Goal: Task Accomplishment & Management: Manage account settings

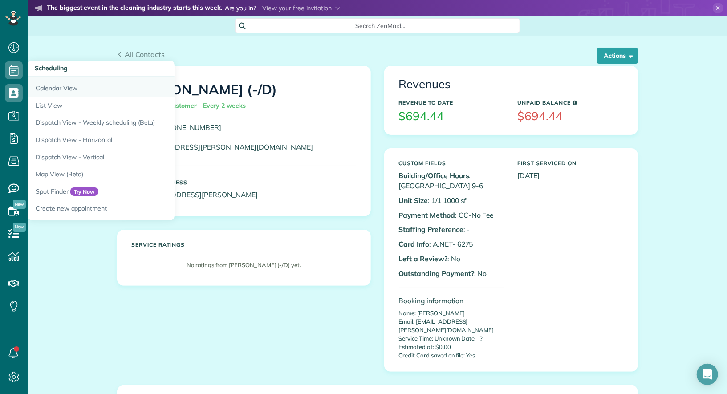
scroll to position [4, 4]
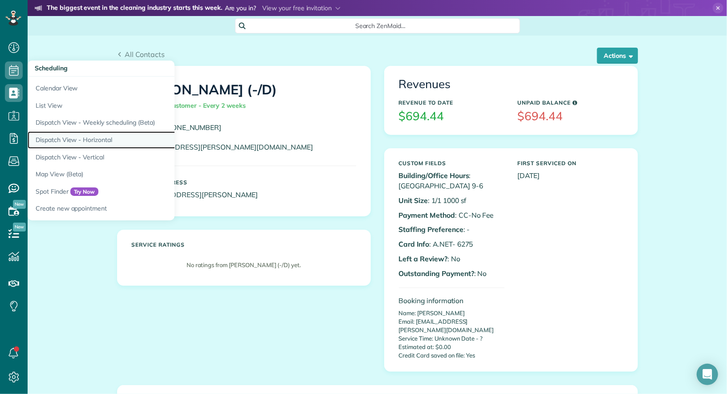
click at [77, 140] on link "Dispatch View - Horizontal" at bounding box center [139, 139] width 222 height 17
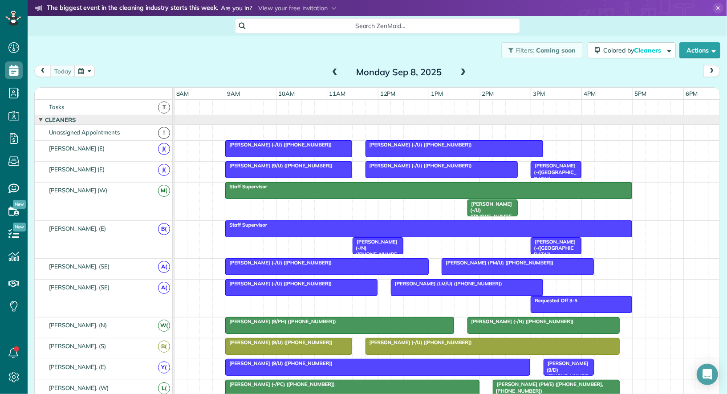
click at [550, 172] on span "Sara Ann Thornburg (-/U) (+17208836177)" at bounding box center [553, 178] width 46 height 32
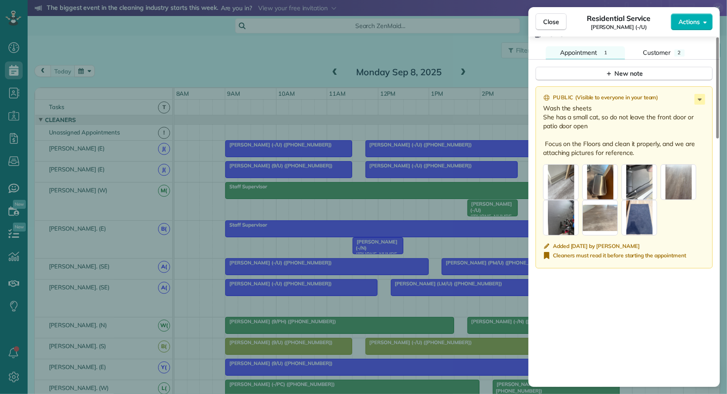
scroll to position [760, 0]
click at [554, 24] on span "Close" at bounding box center [551, 21] width 16 height 9
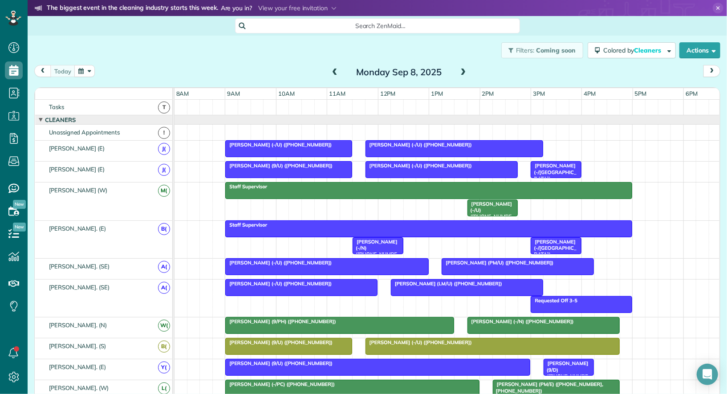
click at [430, 339] on span "[PERSON_NAME] (-/U) ([PHONE_NUMBER])" at bounding box center [418, 342] width 107 height 6
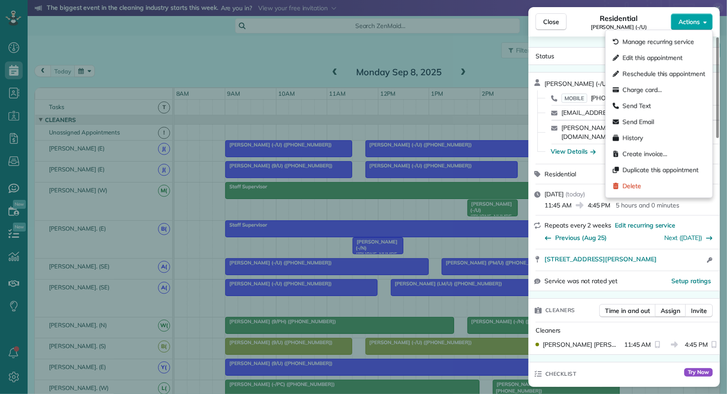
click at [698, 28] on button "Actions" at bounding box center [692, 21] width 42 height 17
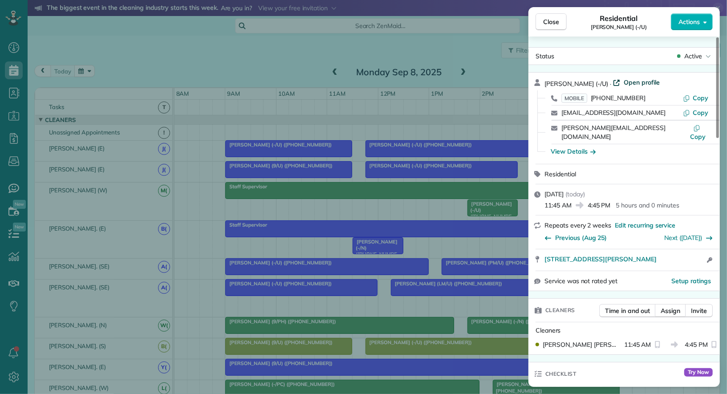
click at [631, 81] on span "Open profile" at bounding box center [641, 82] width 36 height 9
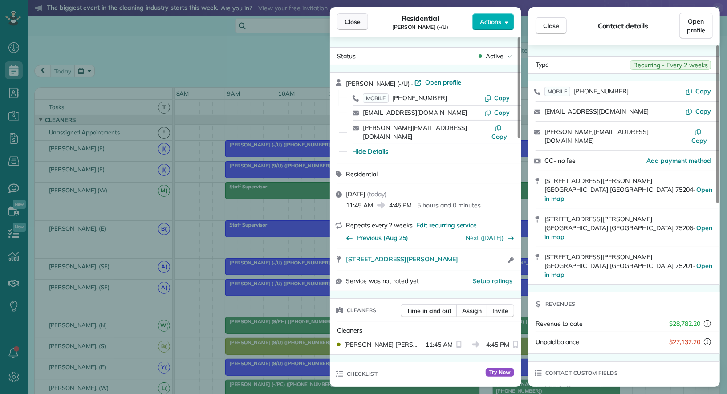
click at [350, 20] on span "Close" at bounding box center [352, 21] width 16 height 9
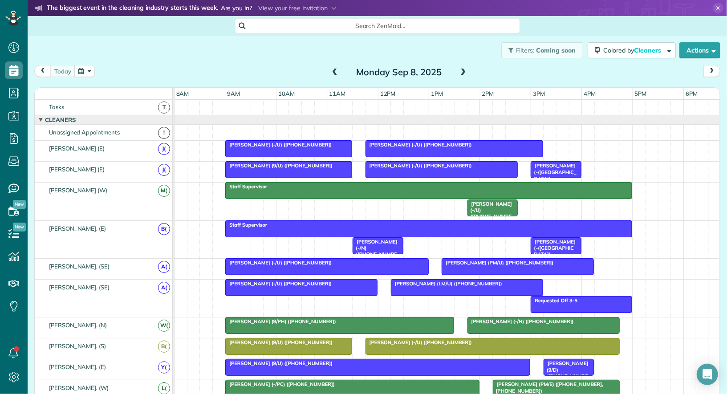
click at [335, 71] on span at bounding box center [335, 73] width 10 height 8
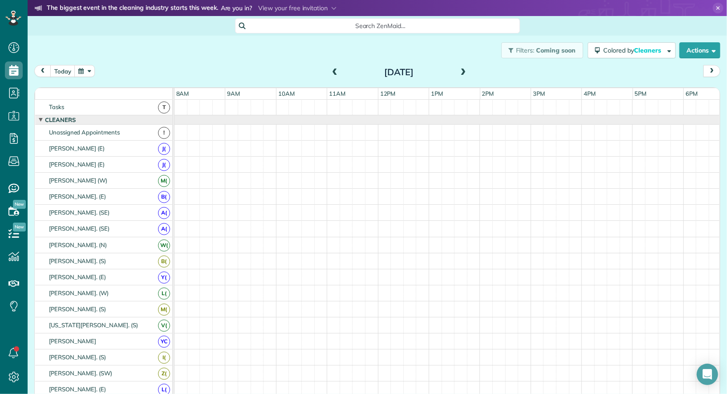
click at [464, 73] on span at bounding box center [463, 73] width 10 height 8
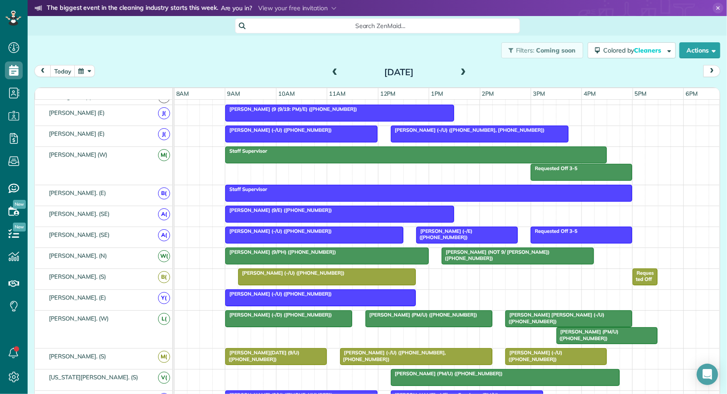
scroll to position [73, 0]
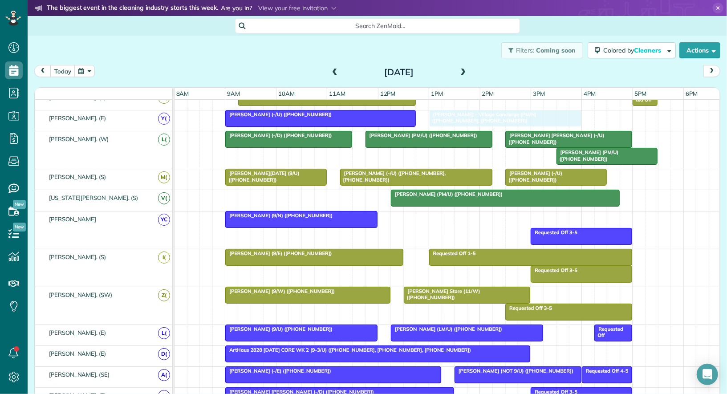
drag, startPoint x: 410, startPoint y: 217, endPoint x: 450, endPoint y: 122, distance: 102.7
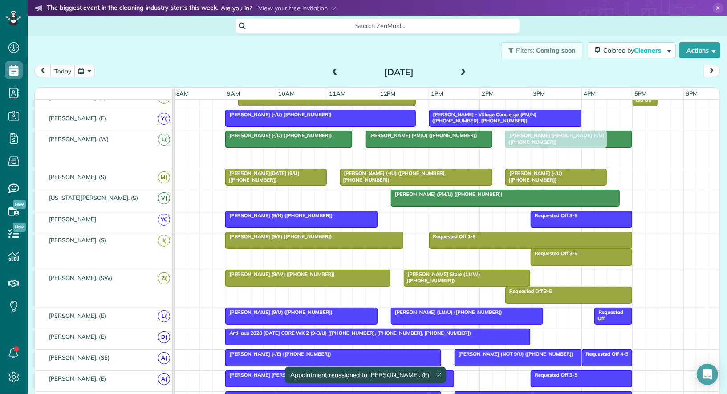
drag, startPoint x: 575, startPoint y: 153, endPoint x: 527, endPoint y: 153, distance: 48.1
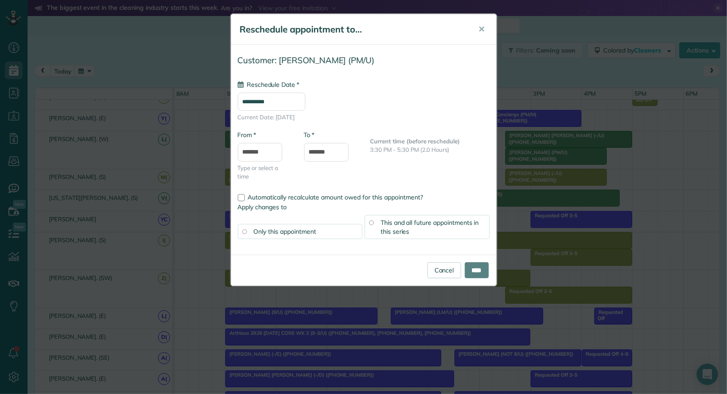
type input "**********"
click at [472, 273] on input "****" at bounding box center [477, 270] width 24 height 16
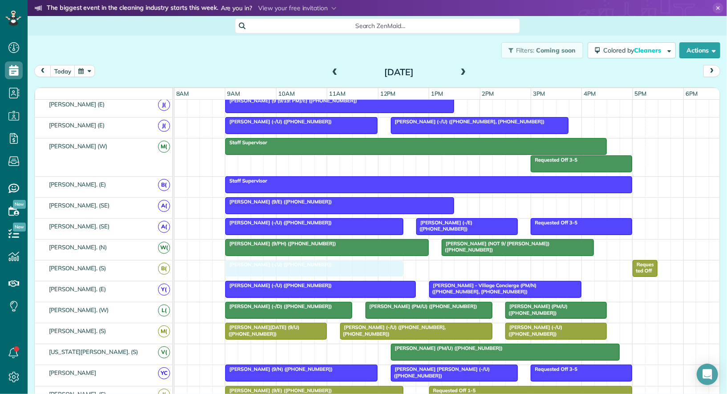
drag, startPoint x: 344, startPoint y: 262, endPoint x: 330, endPoint y: 262, distance: 14.7
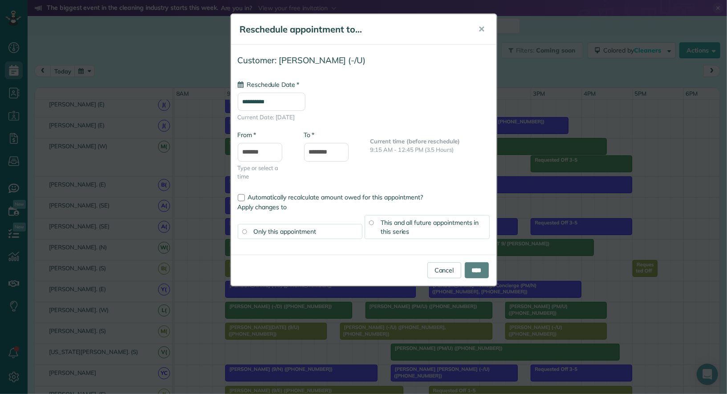
type input "**********"
click at [480, 273] on input "****" at bounding box center [477, 270] width 24 height 16
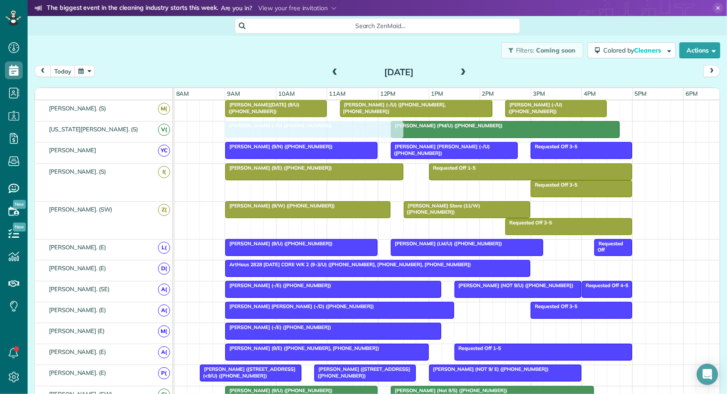
drag, startPoint x: 483, startPoint y: 330, endPoint x: 255, endPoint y: 136, distance: 299.6
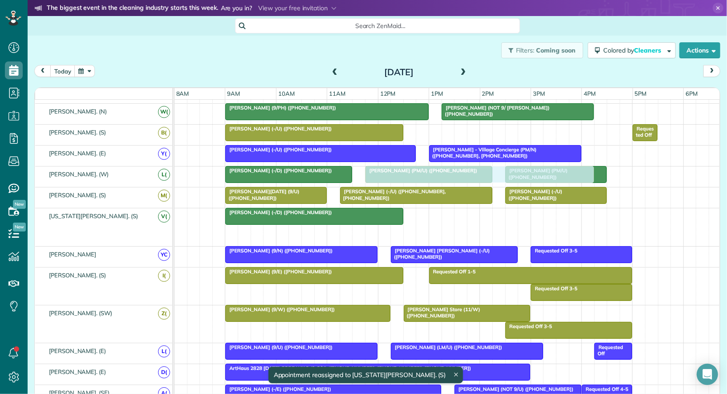
drag, startPoint x: 443, startPoint y: 233, endPoint x: 419, endPoint y: 175, distance: 62.5
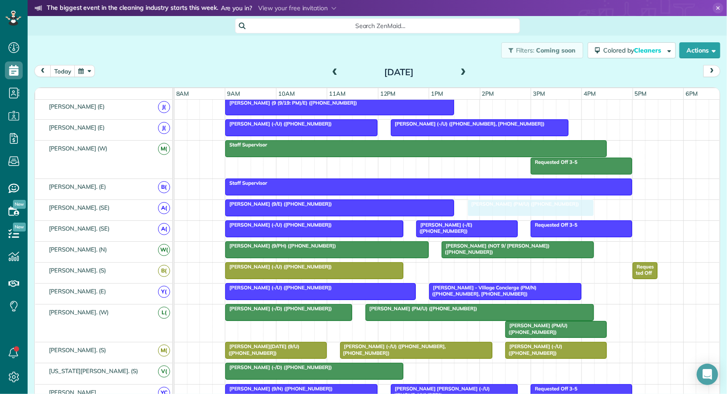
drag, startPoint x: 421, startPoint y: 322, endPoint x: 524, endPoint y: 206, distance: 154.8
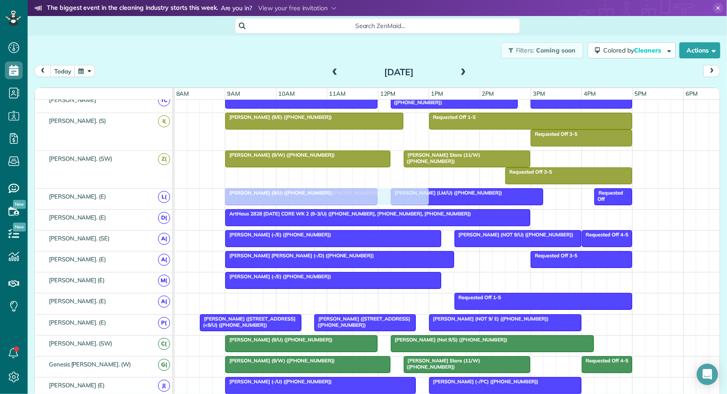
drag, startPoint x: 263, startPoint y: 294, endPoint x: 259, endPoint y: 191, distance: 102.9
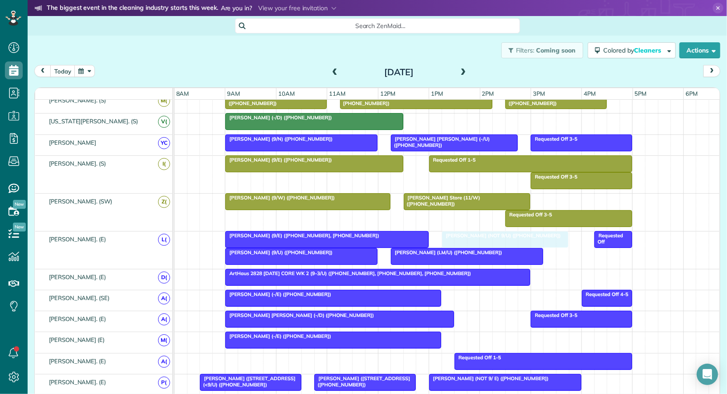
drag, startPoint x: 487, startPoint y: 296, endPoint x: 472, endPoint y: 244, distance: 54.2
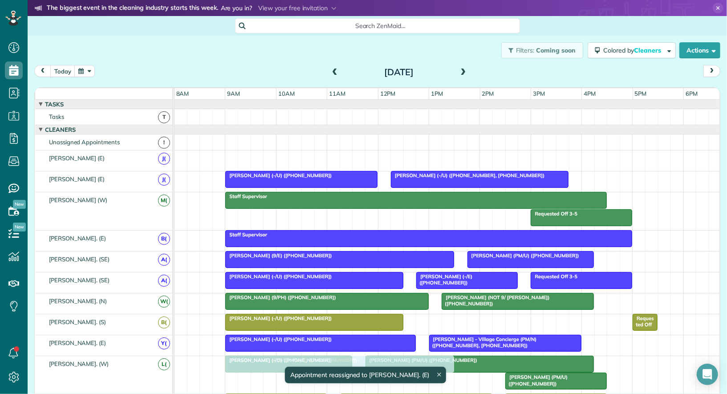
drag, startPoint x: 287, startPoint y: 160, endPoint x: 288, endPoint y: 383, distance: 223.4
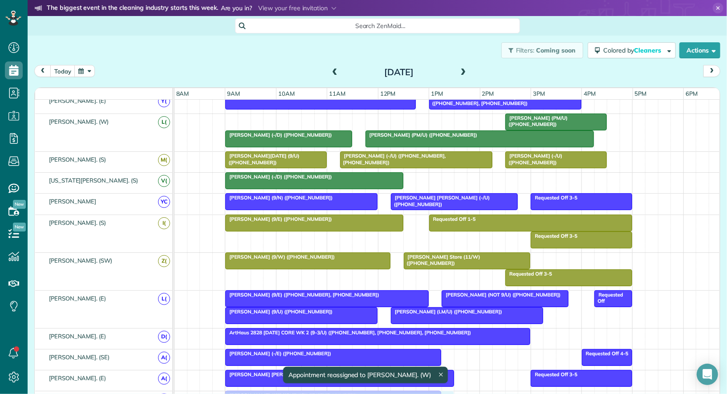
drag, startPoint x: 275, startPoint y: 118, endPoint x: 278, endPoint y: 392, distance: 274.6
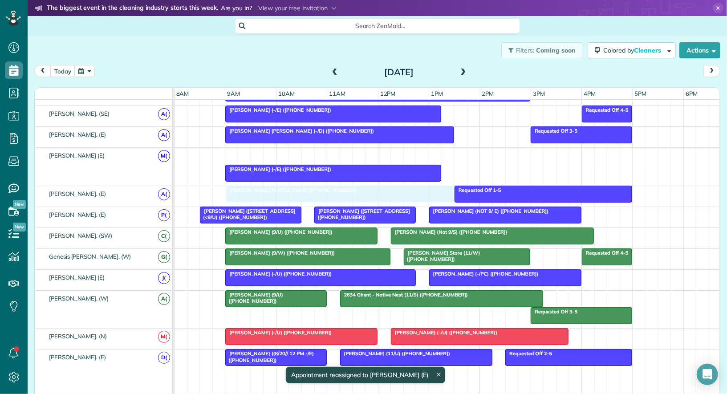
drag, startPoint x: 275, startPoint y: 148, endPoint x: 278, endPoint y: 182, distance: 34.3
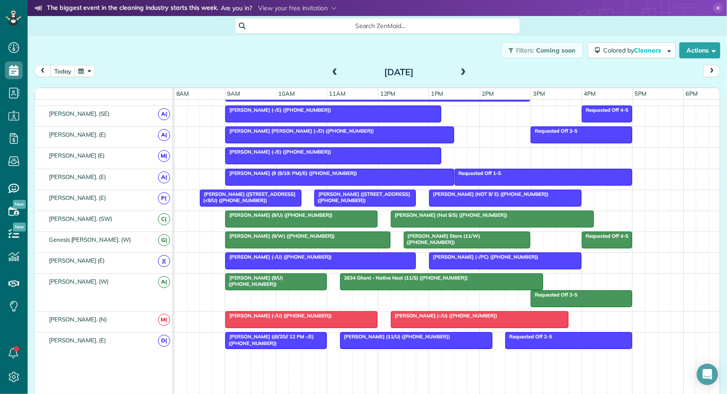
click at [382, 255] on div at bounding box center [321, 261] width 190 height 16
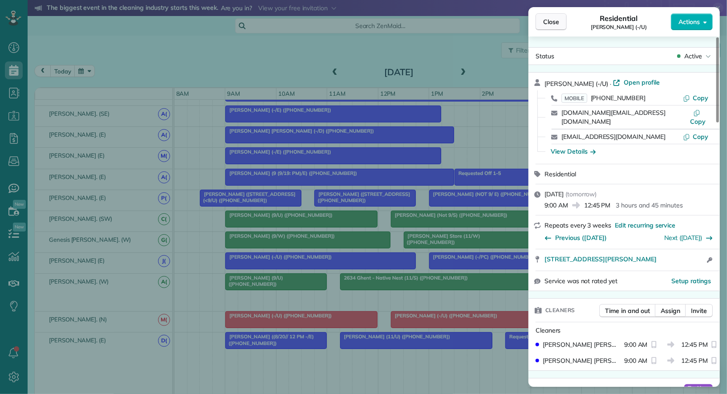
click at [557, 22] on span "Close" at bounding box center [551, 21] width 16 height 9
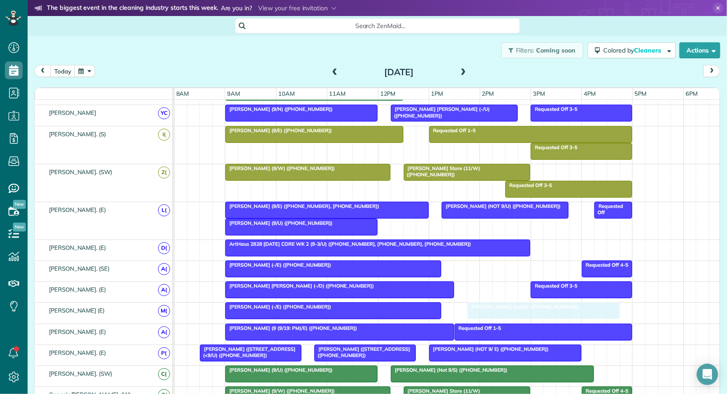
drag, startPoint x: 459, startPoint y: 223, endPoint x: 529, endPoint y: 309, distance: 111.3
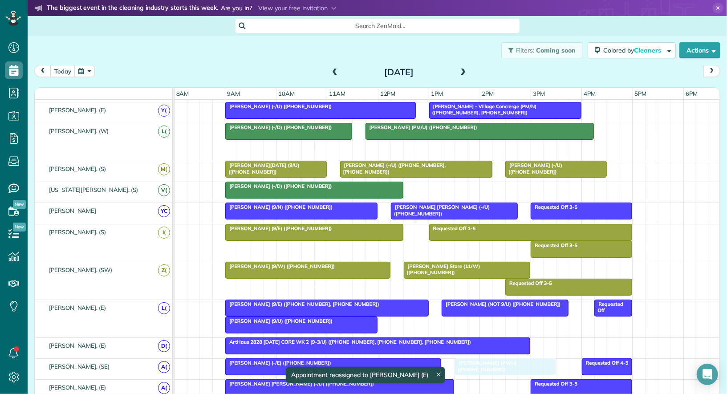
drag, startPoint x: 542, startPoint y: 142, endPoint x: 493, endPoint y: 352, distance: 216.5
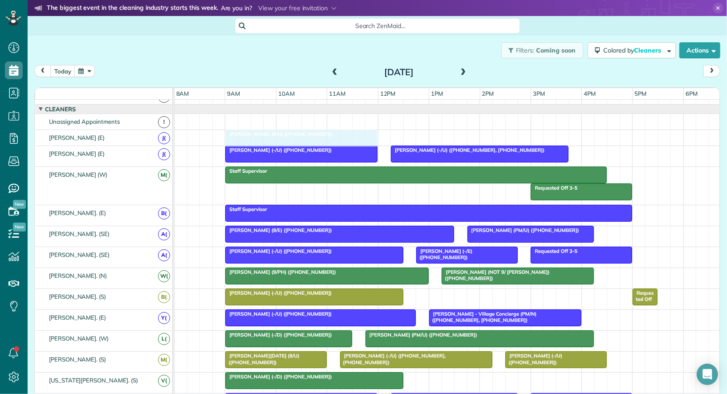
drag, startPoint x: 283, startPoint y: 302, endPoint x: 279, endPoint y: 142, distance: 159.8
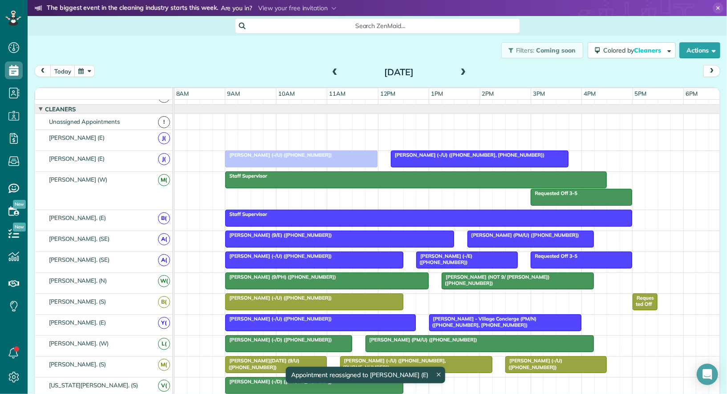
drag, startPoint x: 279, startPoint y: 137, endPoint x: 279, endPoint y: 154, distance: 17.4
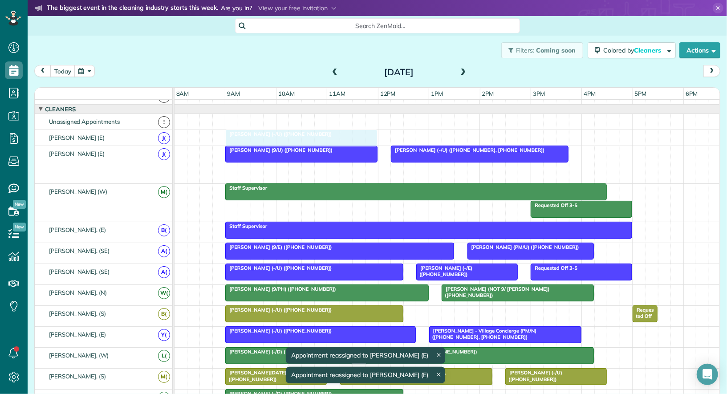
drag, startPoint x: 274, startPoint y: 170, endPoint x: 275, endPoint y: 144, distance: 25.8
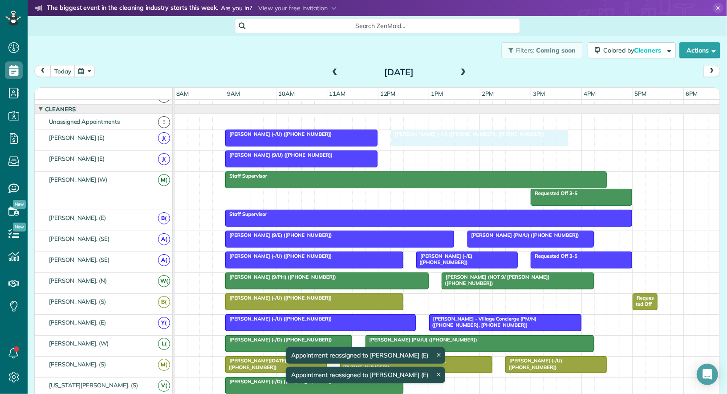
drag, startPoint x: 423, startPoint y: 158, endPoint x: 424, endPoint y: 140, distance: 17.8
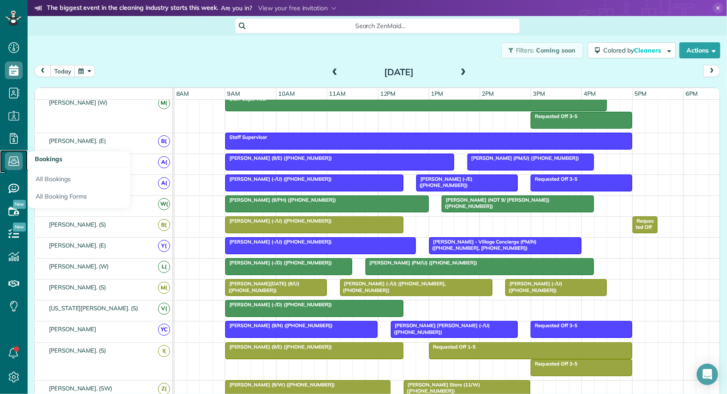
click at [18, 161] on icon at bounding box center [14, 161] width 18 height 18
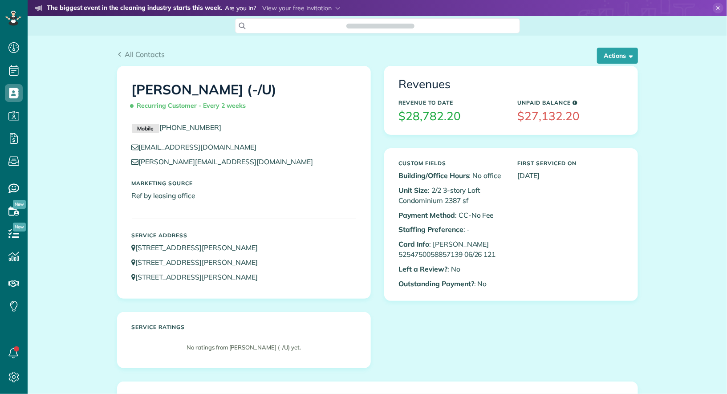
scroll to position [4, 4]
click at [610, 61] on button "Actions" at bounding box center [617, 56] width 41 height 16
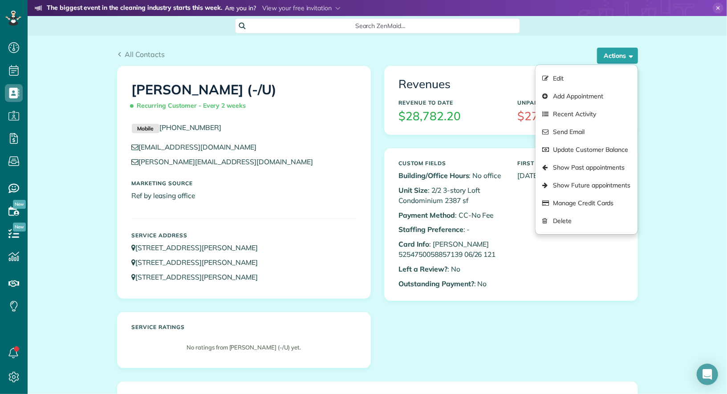
click at [376, 298] on div "Charlie Young (-/U) Recurring Customer - Every 2 weeks Mobile (806) 283-0502 ch…" at bounding box center [243, 223] width 267 height 315
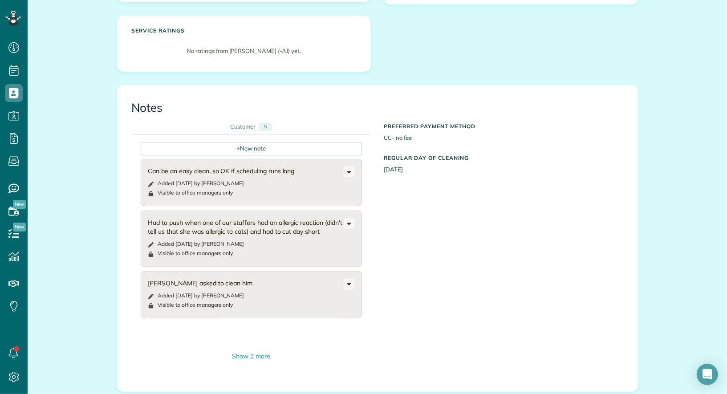
scroll to position [601, 0]
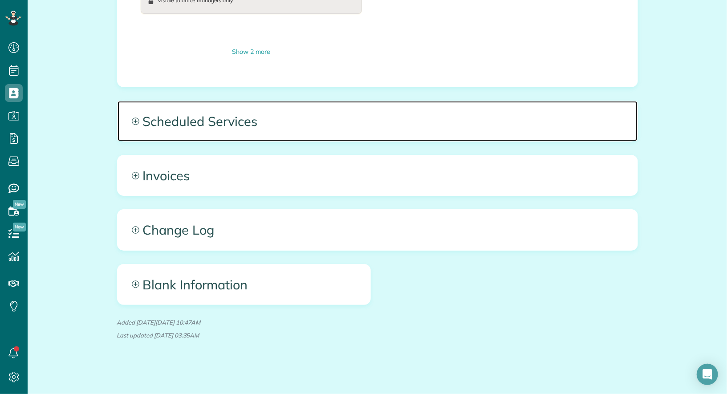
click at [284, 129] on span "Scheduled Services" at bounding box center [377, 121] width 520 height 40
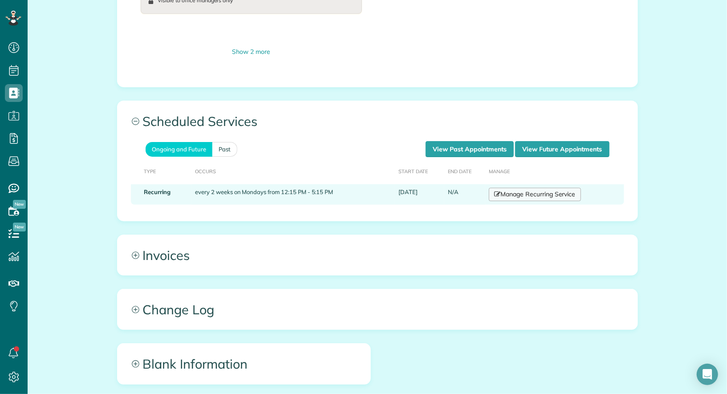
click at [520, 190] on link "Manage Recurring Service" at bounding box center [535, 194] width 92 height 13
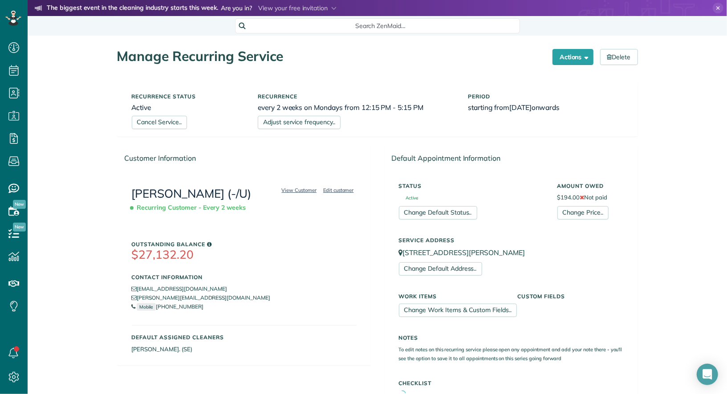
scroll to position [4, 4]
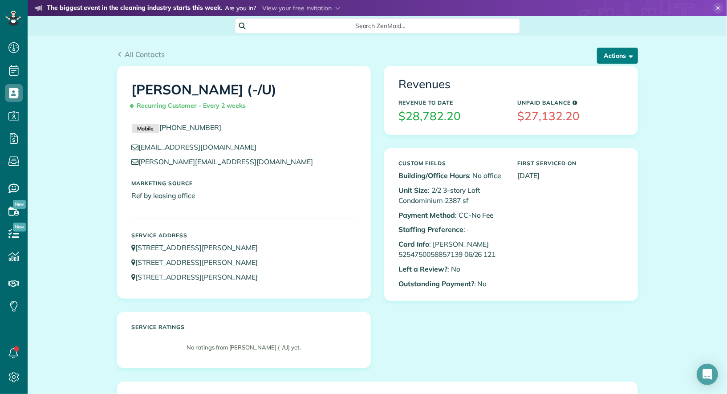
click at [611, 51] on button "Actions" at bounding box center [617, 56] width 41 height 16
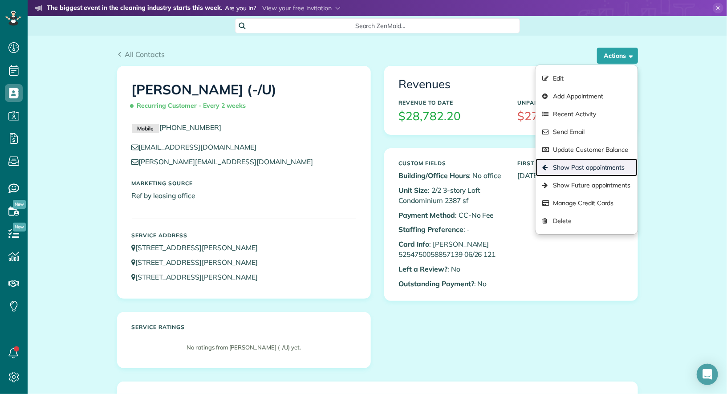
click at [595, 162] on link "Show Past appointments" at bounding box center [585, 167] width 101 height 18
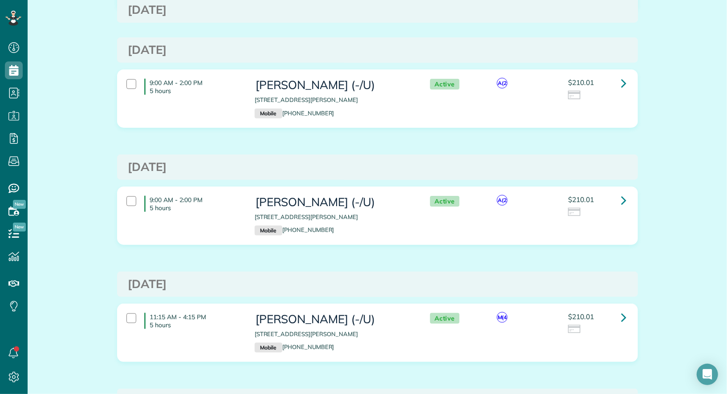
scroll to position [497, 0]
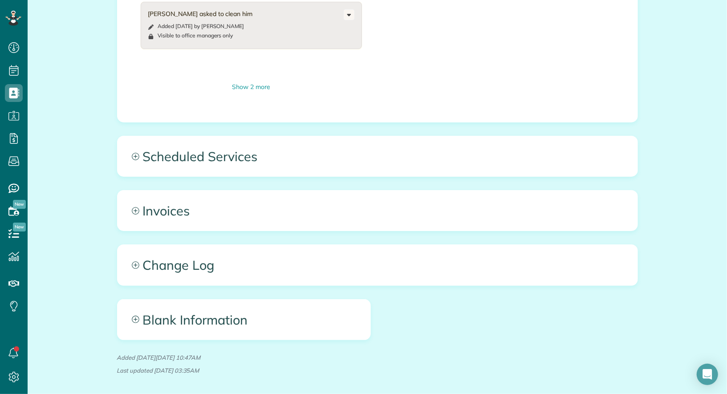
scroll to position [601, 0]
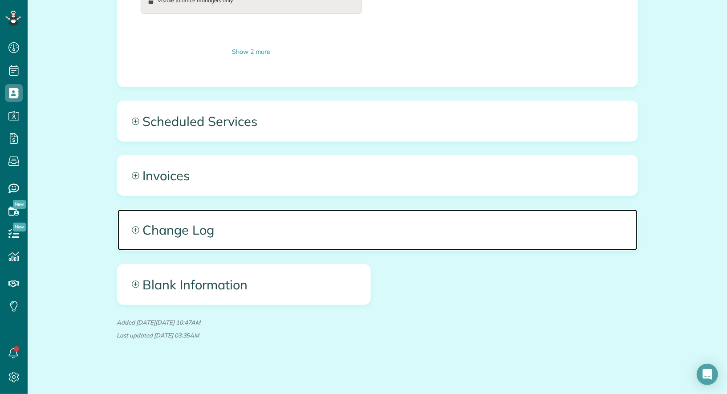
click at [296, 230] on span "Change Log" at bounding box center [377, 230] width 520 height 40
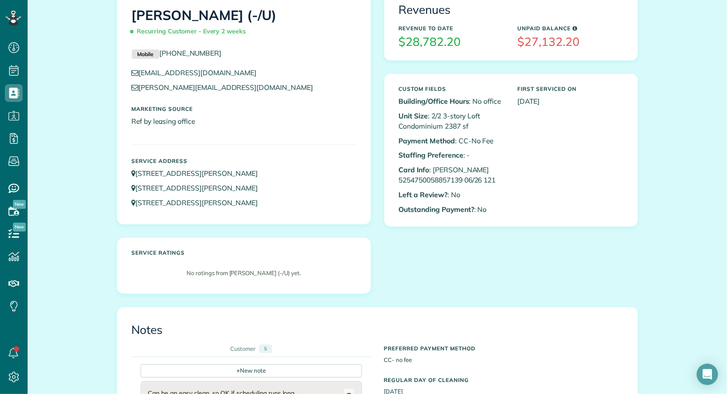
scroll to position [0, 0]
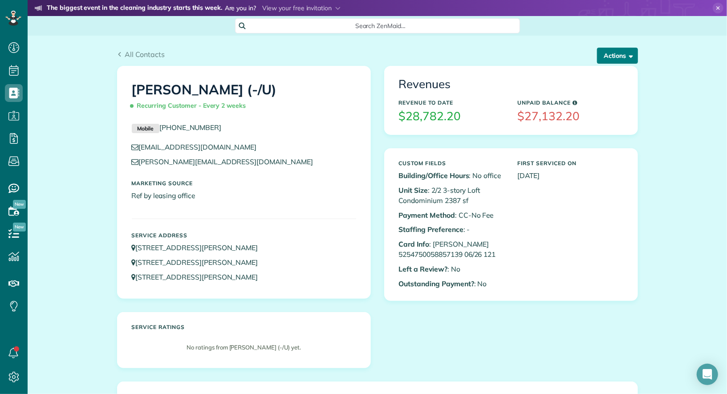
click at [632, 51] on button "Actions" at bounding box center [617, 56] width 41 height 16
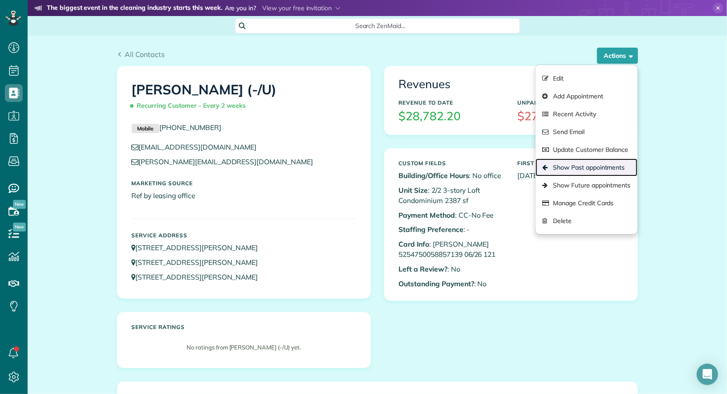
click at [593, 161] on link "Show Past appointments" at bounding box center [585, 167] width 101 height 18
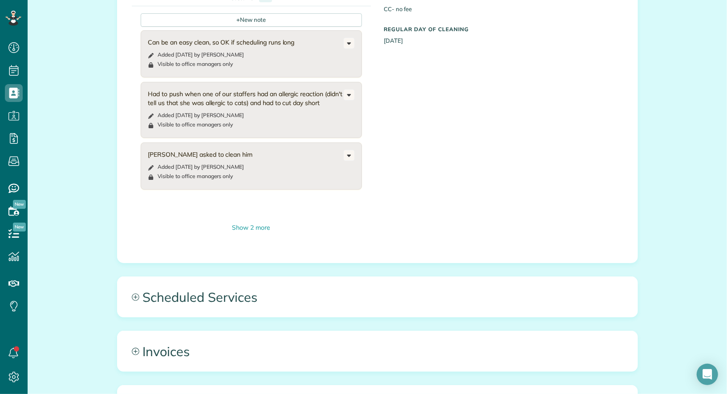
scroll to position [601, 0]
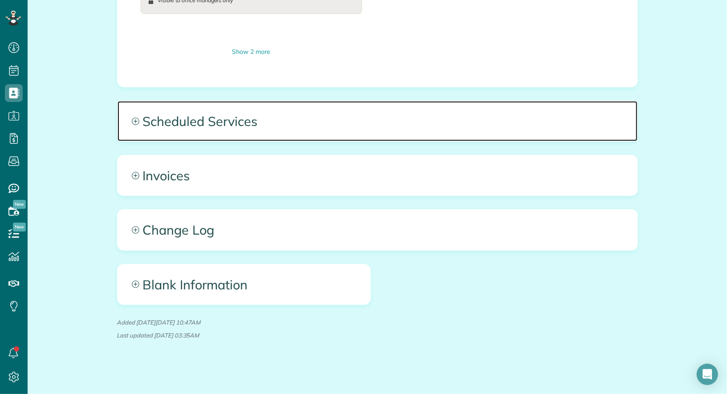
click at [338, 125] on span "Scheduled Services" at bounding box center [377, 121] width 520 height 40
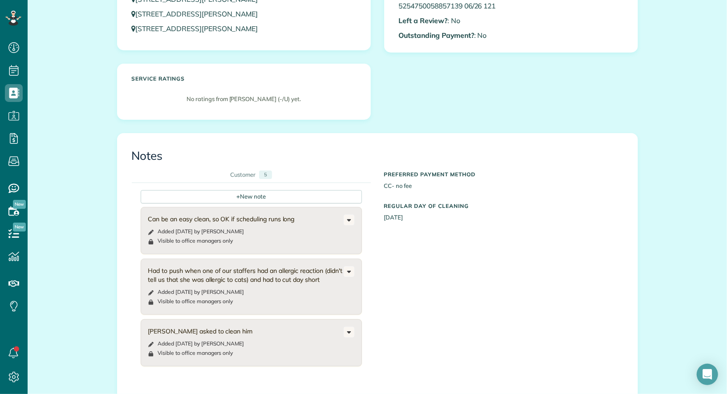
scroll to position [0, 0]
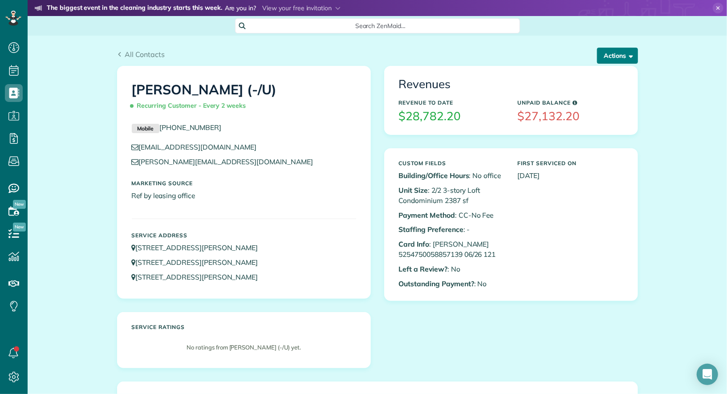
click at [601, 50] on button "Actions" at bounding box center [617, 56] width 41 height 16
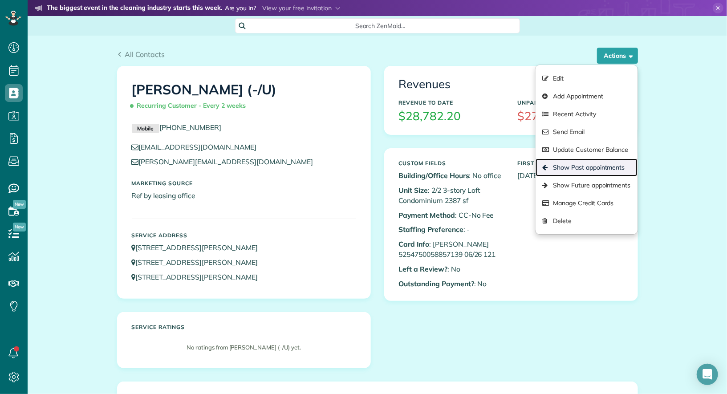
click at [604, 170] on link "Show Past appointments" at bounding box center [585, 167] width 101 height 18
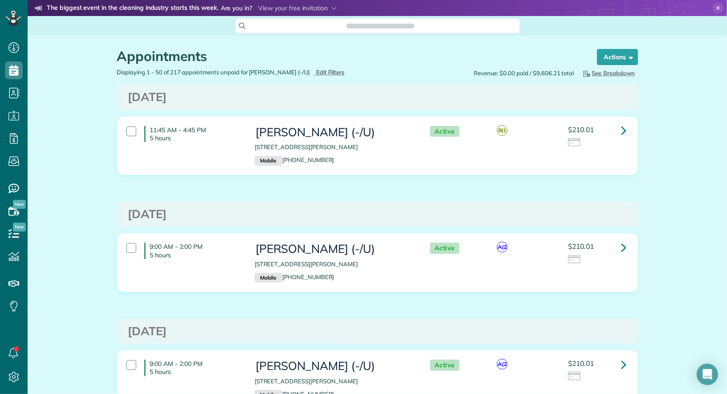
scroll to position [4, 4]
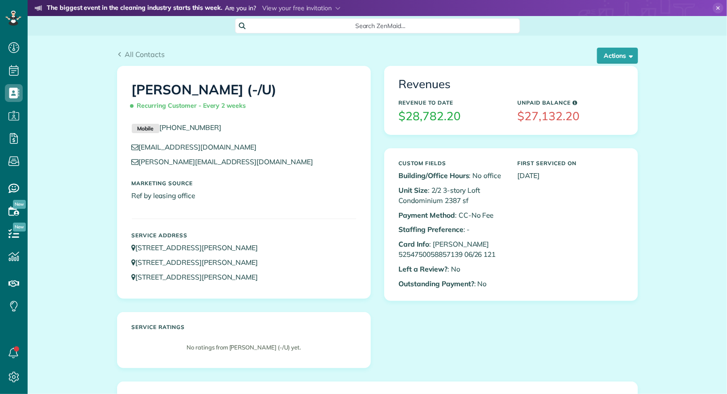
scroll to position [4, 4]
click at [371, 254] on div "[PERSON_NAME] (-/U) Recurring Customer - Every 2 weeks Mobile [PHONE_NUMBER] [P…" at bounding box center [243, 223] width 267 height 315
click at [627, 51] on button "Actions" at bounding box center [617, 56] width 41 height 16
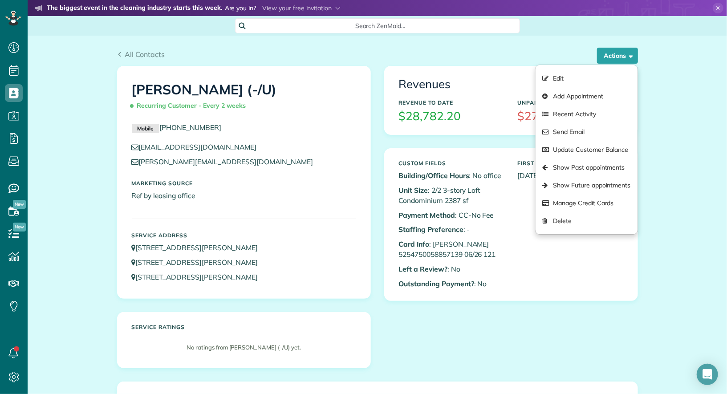
click at [380, 128] on div "Revenues Revenue to Date $28,782.20 Unpaid Balance $27,132.20 Custom Fields Bui…" at bounding box center [510, 190] width 267 height 248
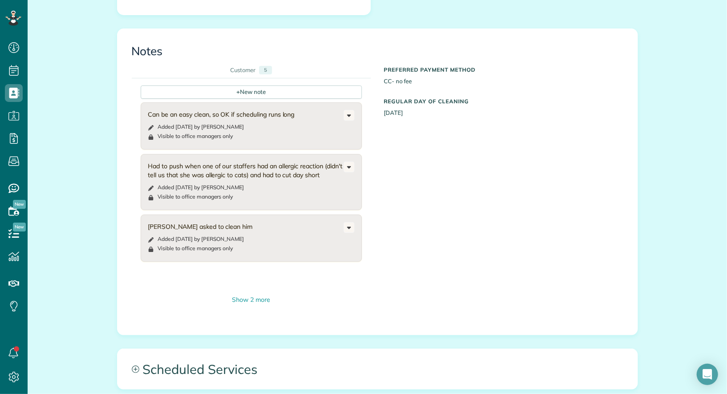
scroll to position [601, 0]
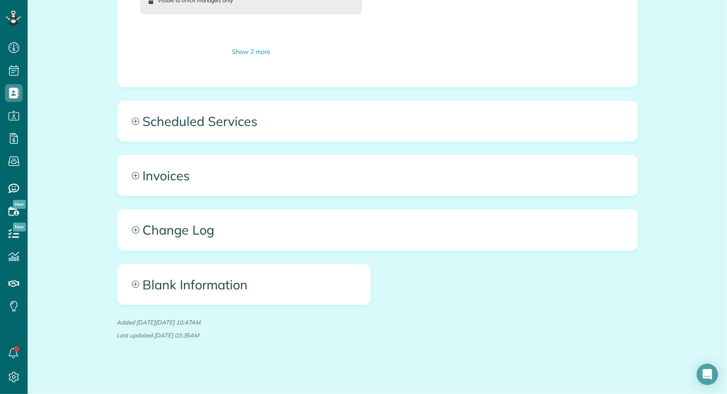
drag, startPoint x: 247, startPoint y: 336, endPoint x: 117, endPoint y: 334, distance: 129.1
click at [117, 334] on p "Last updated [DATE] 03:35AM" at bounding box center [377, 335] width 521 height 8
click at [117, 334] on em "Last updated [DATE] 03:35AM" at bounding box center [158, 335] width 82 height 7
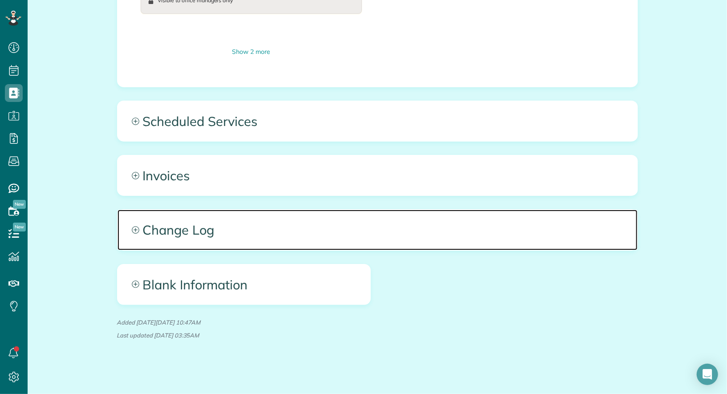
click at [340, 235] on span "Change Log" at bounding box center [377, 230] width 520 height 40
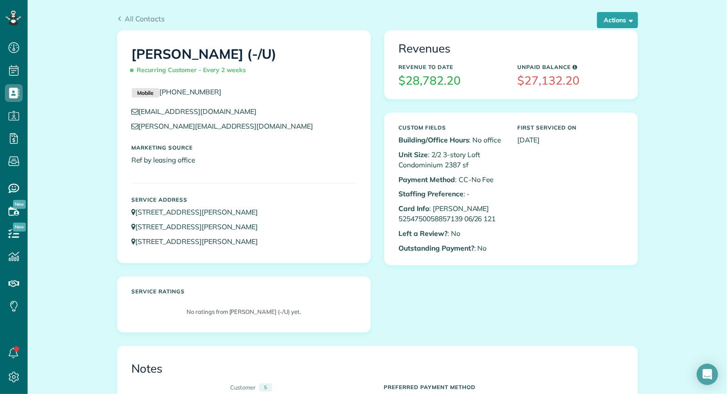
scroll to position [0, 0]
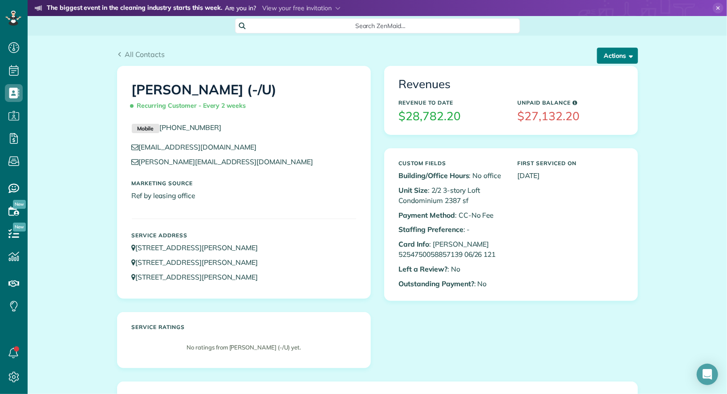
click at [622, 56] on button "Actions" at bounding box center [617, 56] width 41 height 16
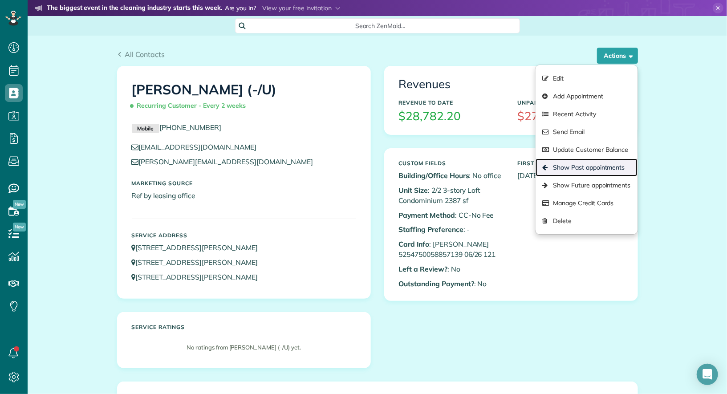
click at [592, 171] on link "Show Past appointments" at bounding box center [585, 167] width 101 height 18
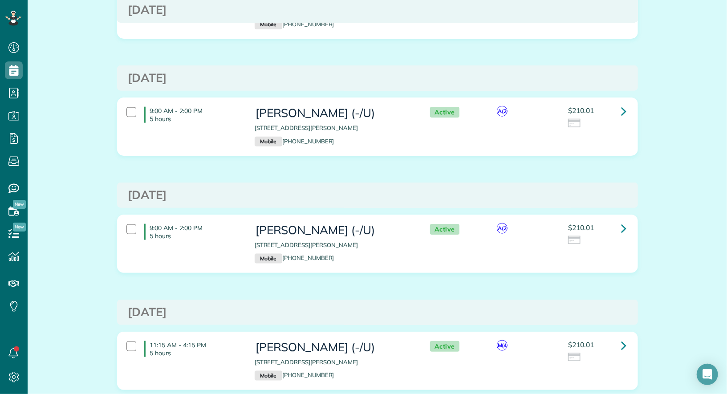
scroll to position [601, 0]
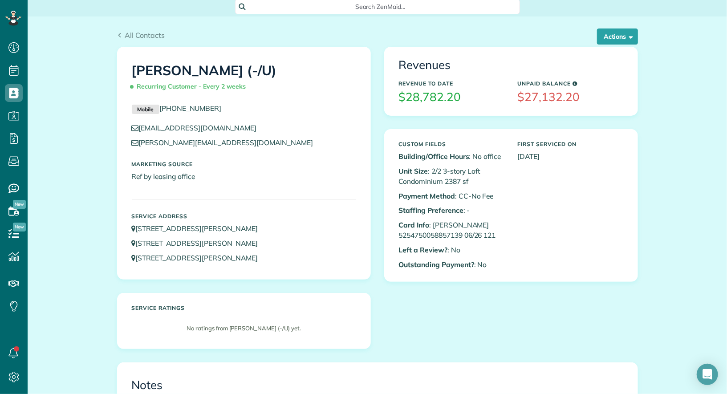
scroll to position [21, 0]
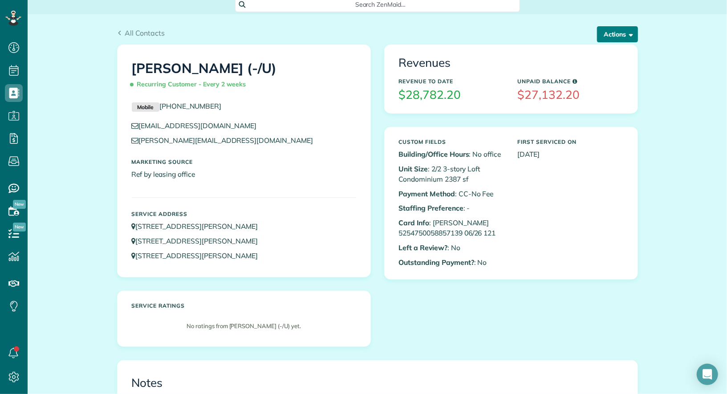
click at [619, 30] on button "Actions" at bounding box center [617, 34] width 41 height 16
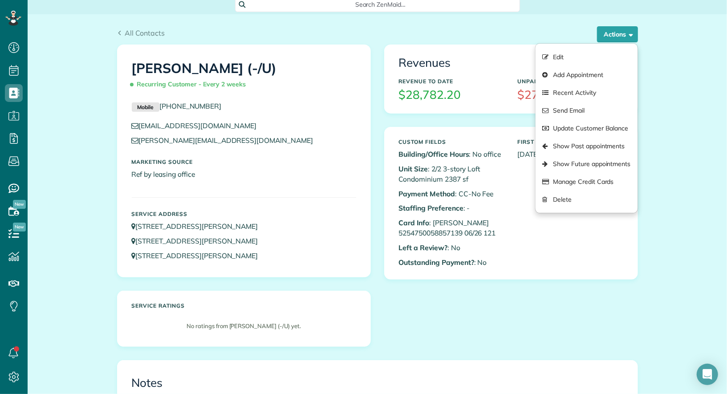
click at [495, 321] on div "[PERSON_NAME] (-/U) Recurring Customer - Every 2 weeks Mobile [PHONE_NUMBER] [P…" at bounding box center [377, 201] width 534 height 315
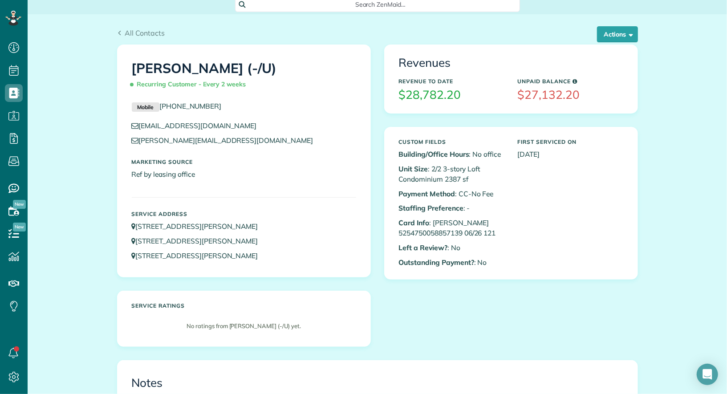
scroll to position [601, 0]
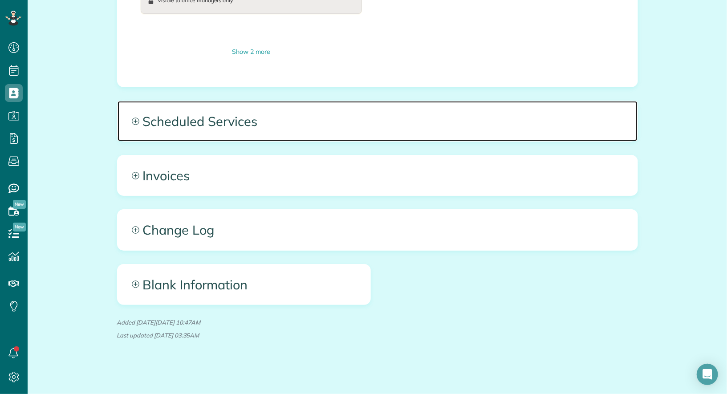
click at [343, 127] on span "Scheduled Services" at bounding box center [377, 121] width 520 height 40
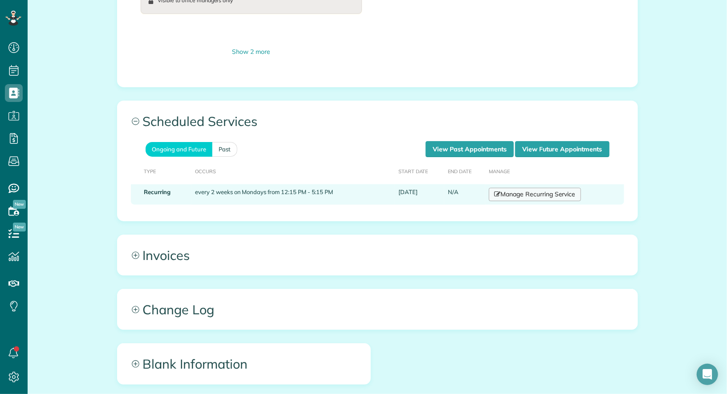
click at [531, 191] on link "Manage Recurring Service" at bounding box center [535, 194] width 92 height 13
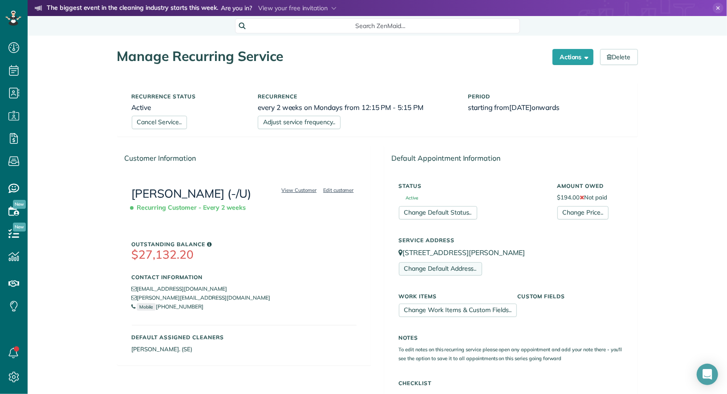
click at [458, 268] on link "Change Default Address.." at bounding box center [440, 268] width 83 height 13
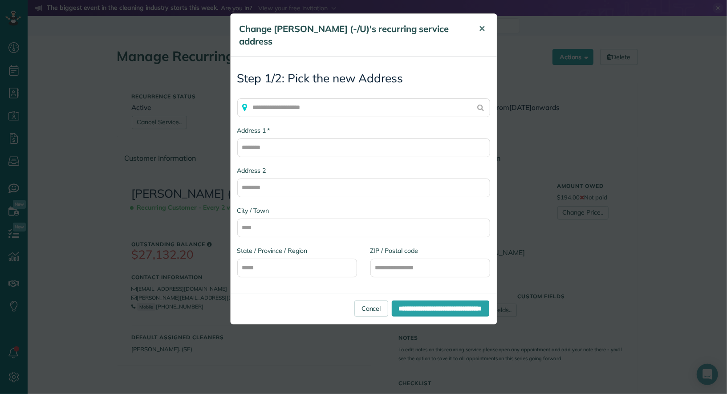
click at [481, 28] on span "✕" at bounding box center [482, 29] width 7 height 10
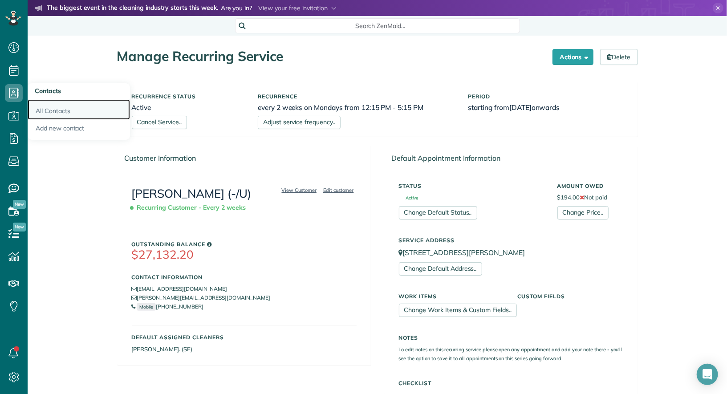
click at [46, 106] on link "All Contacts" at bounding box center [79, 109] width 102 height 20
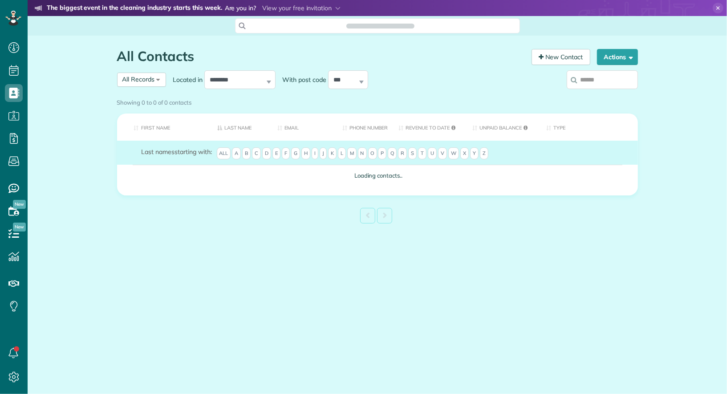
scroll to position [4, 4]
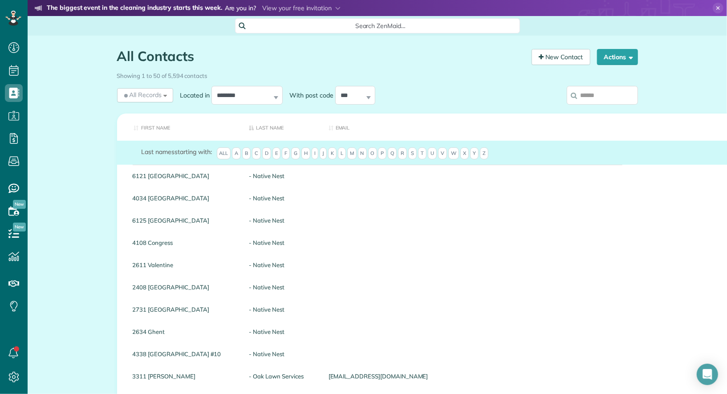
click at [612, 98] on input "search" at bounding box center [601, 95] width 71 height 19
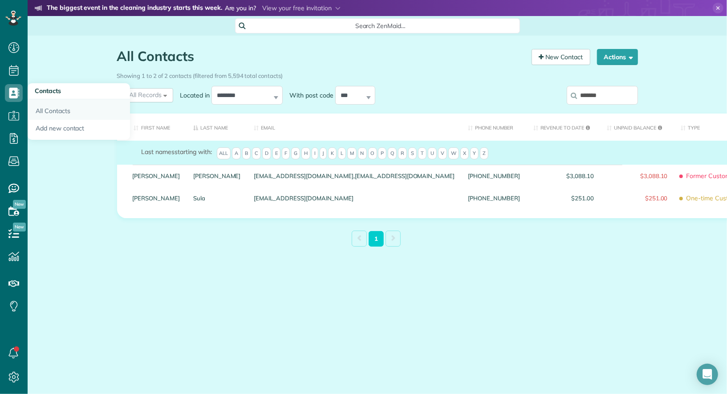
type input "*******"
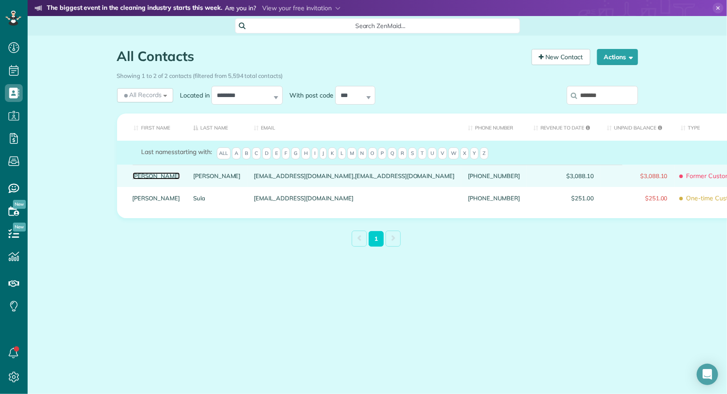
click at [147, 179] on link "[PERSON_NAME]" at bounding box center [157, 176] width 48 height 6
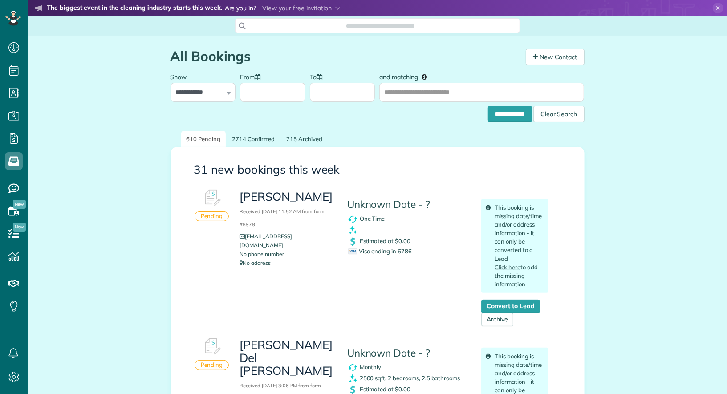
scroll to position [394, 27]
click at [514, 91] on input "and matching" at bounding box center [481, 92] width 205 height 19
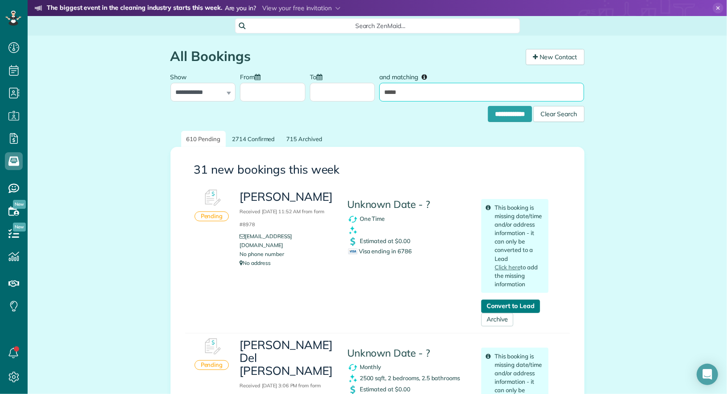
type input "*****"
click at [534, 304] on link "Convert to Lead" at bounding box center [510, 305] width 58 height 13
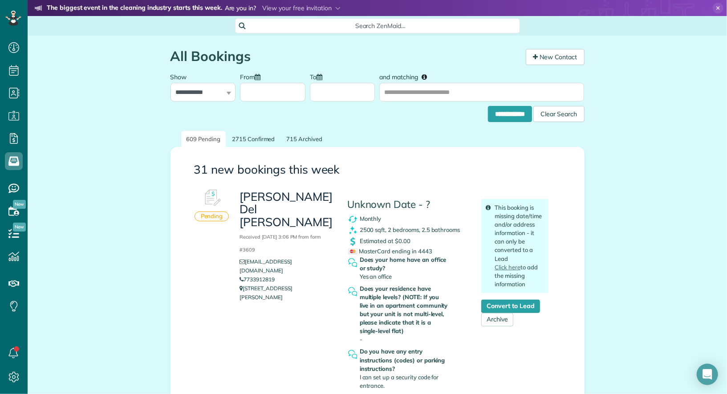
scroll to position [4, 4]
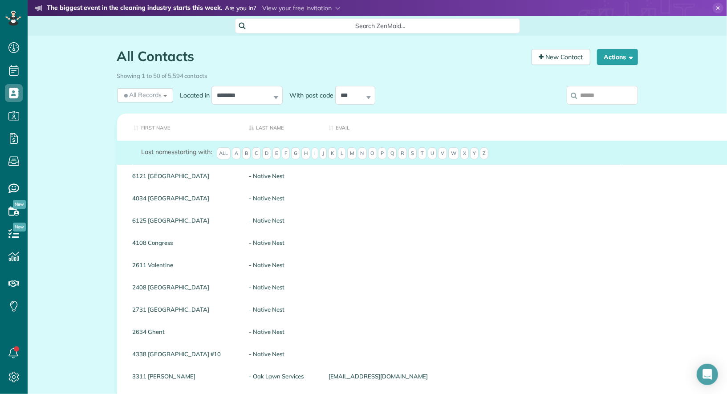
scroll to position [4, 4]
click at [625, 98] on input "search" at bounding box center [601, 95] width 71 height 19
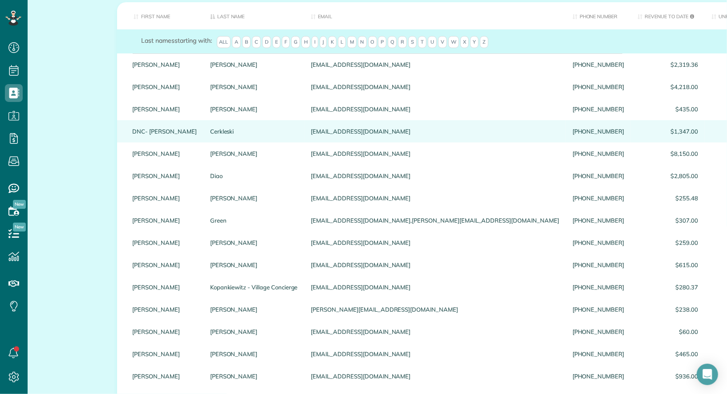
scroll to position [113, 0]
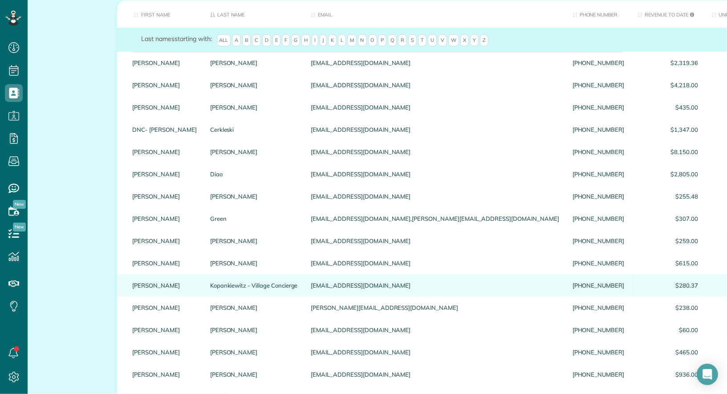
type input "********"
click at [142, 282] on link "Kelsey" at bounding box center [165, 285] width 64 height 6
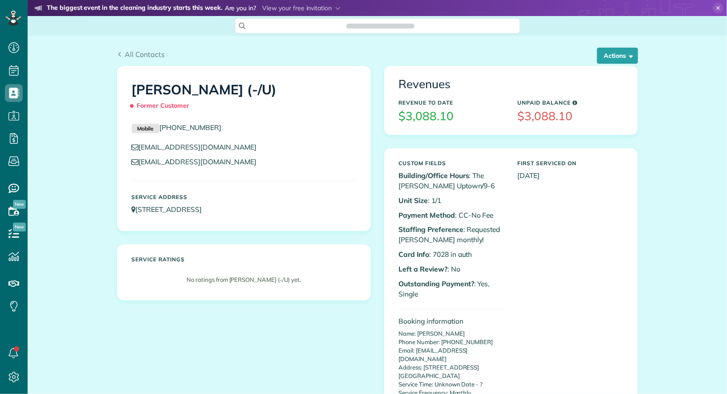
scroll to position [4, 4]
click at [614, 58] on button "Actions" at bounding box center [617, 56] width 41 height 16
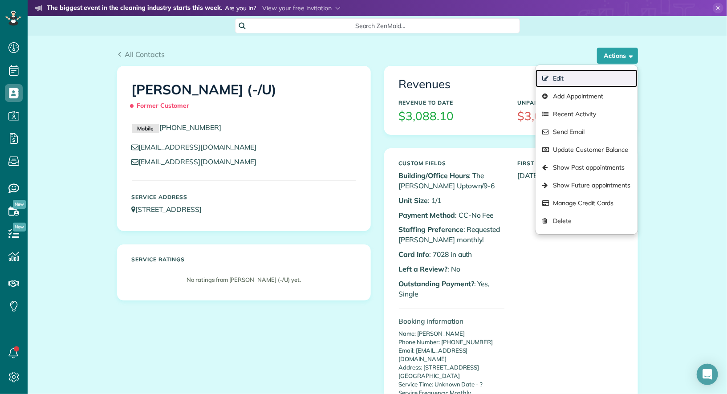
click at [611, 74] on link "Edit" at bounding box center [585, 78] width 101 height 18
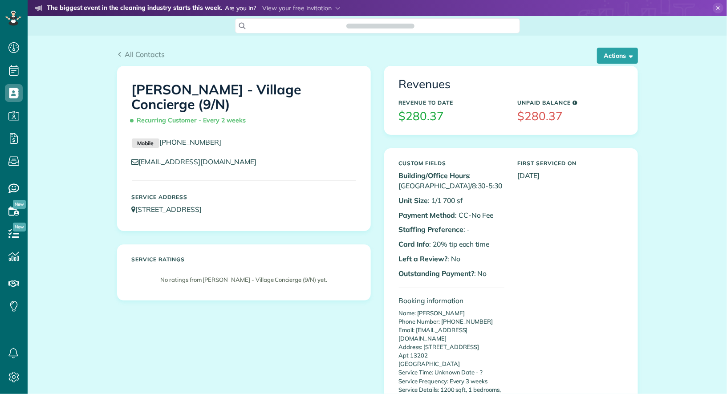
scroll to position [4, 4]
click at [613, 53] on button "Actions" at bounding box center [617, 56] width 41 height 16
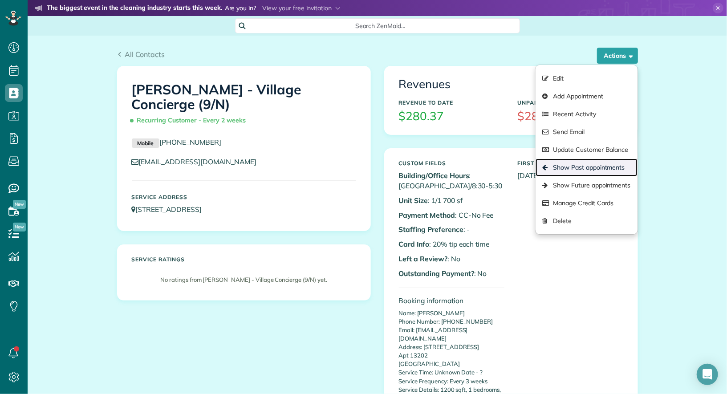
click at [604, 171] on link "Show Past appointments" at bounding box center [585, 167] width 101 height 18
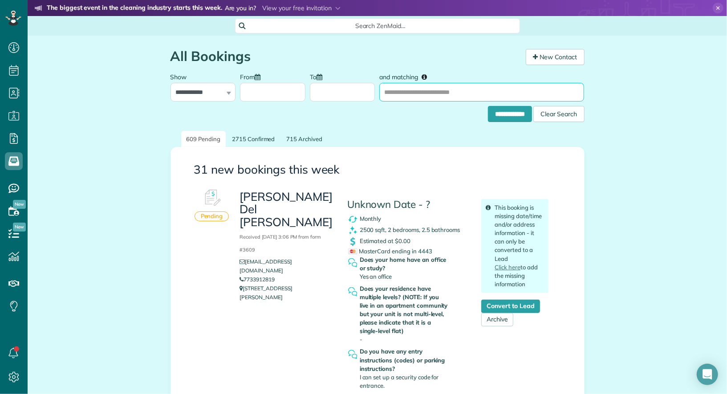
click at [409, 85] on input "and matching" at bounding box center [481, 92] width 205 height 19
type input "*******"
click at [488, 106] on input "**********" at bounding box center [510, 114] width 44 height 16
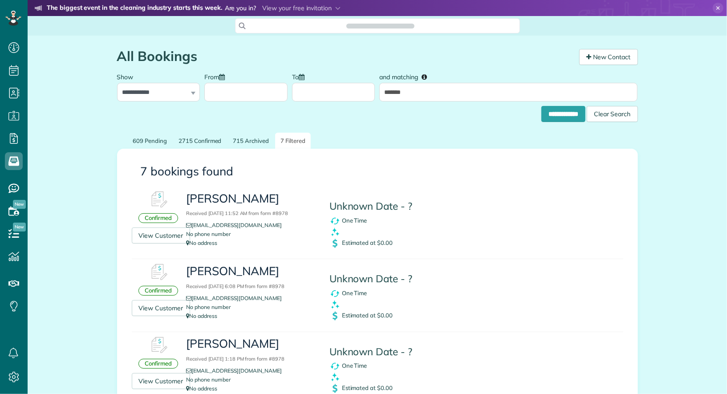
scroll to position [4, 4]
drag, startPoint x: 260, startPoint y: 231, endPoint x: 208, endPoint y: 226, distance: 52.4
click at [208, 225] on ul "[EMAIL_ADDRESS][DOMAIN_NAME] No phone number No address" at bounding box center [250, 234] width 129 height 27
click at [256, 237] on li "No phone number" at bounding box center [250, 234] width 129 height 9
drag, startPoint x: 259, startPoint y: 224, endPoint x: 193, endPoint y: 225, distance: 65.9
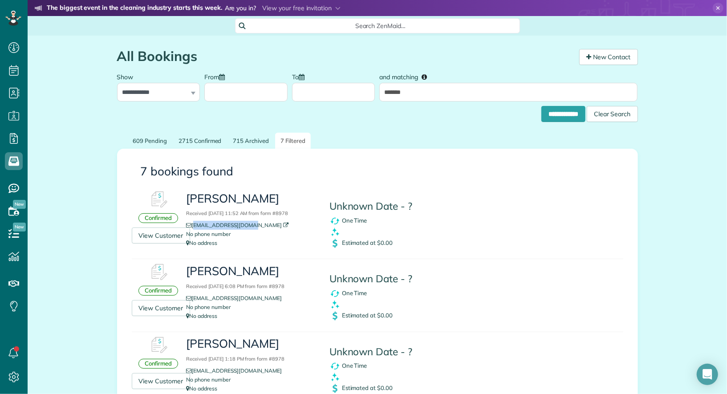
click at [193, 225] on li "[EMAIL_ADDRESS][DOMAIN_NAME]" at bounding box center [250, 225] width 129 height 9
copy link "[EMAIL_ADDRESS][DOMAIN_NAME]"
drag, startPoint x: 413, startPoint y: 92, endPoint x: 368, endPoint y: 92, distance: 44.9
click at [368, 92] on div "**********" at bounding box center [377, 84] width 525 height 33
type input "*****"
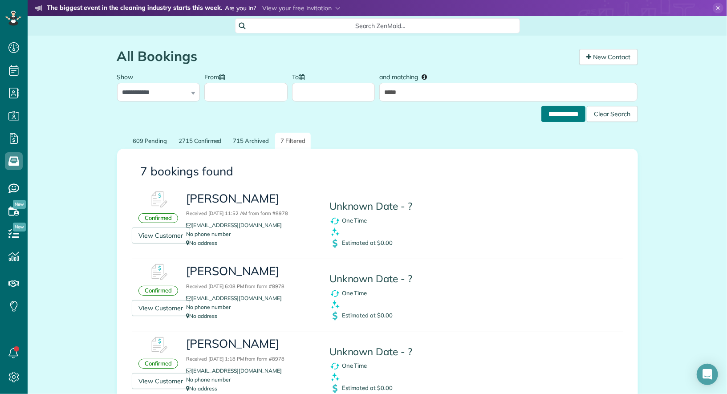
click at [552, 111] on input "**********" at bounding box center [563, 114] width 44 height 16
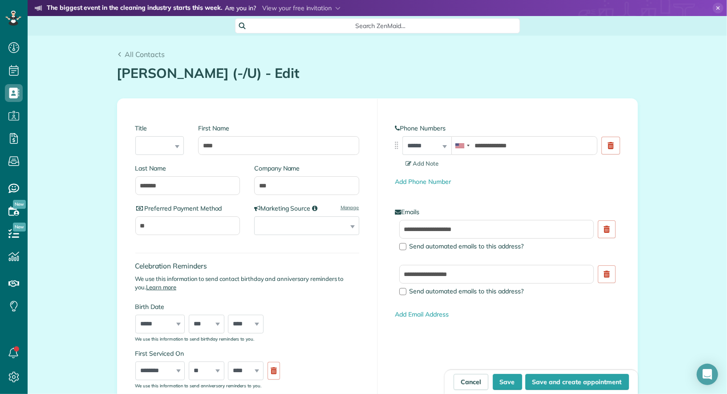
scroll to position [731, 0]
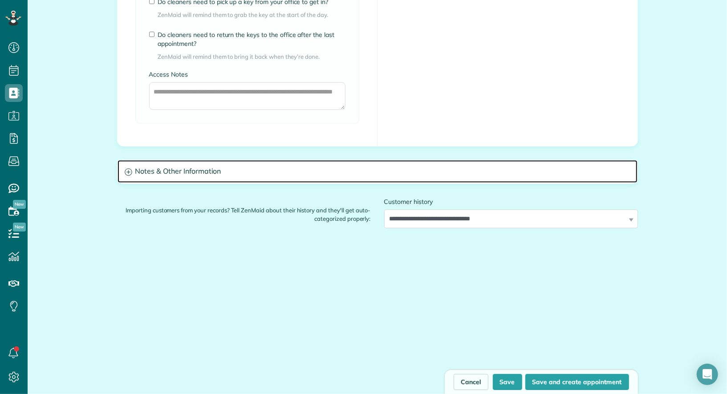
click at [333, 170] on h3 "Notes & Other Information" at bounding box center [377, 171] width 520 height 23
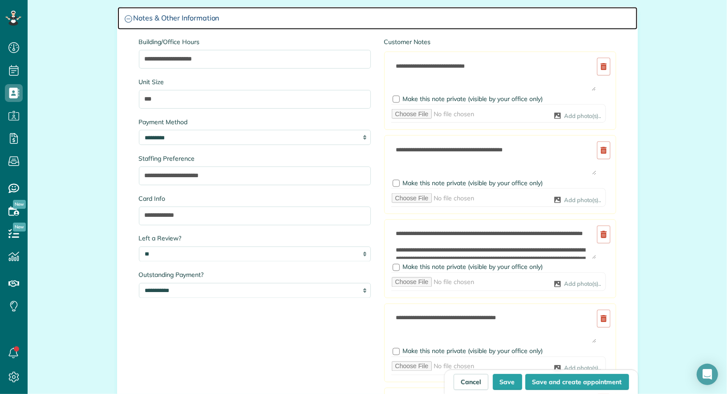
scroll to position [916, 0]
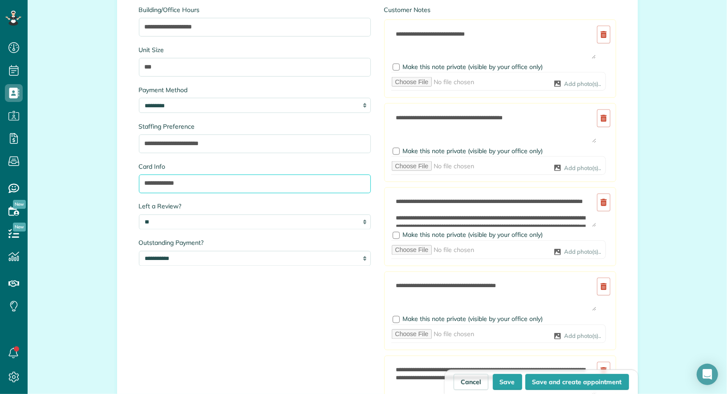
drag, startPoint x: 161, startPoint y: 182, endPoint x: 133, endPoint y: 182, distance: 27.1
click at [133, 182] on div "**********" at bounding box center [254, 140] width 245 height 270
type input "**********"
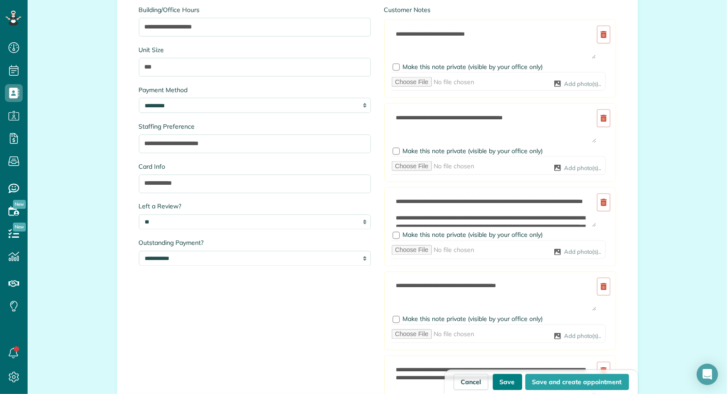
click at [504, 376] on button "Save" at bounding box center [507, 382] width 29 height 16
type input "**********"
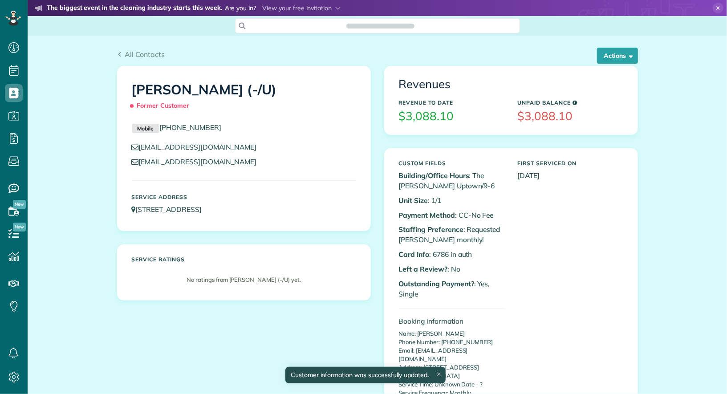
scroll to position [4, 4]
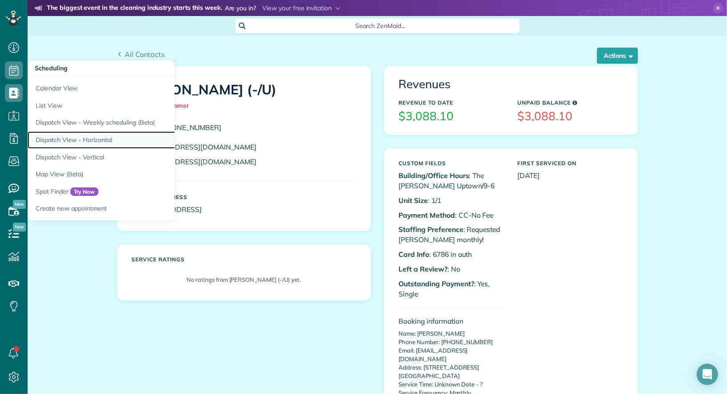
click at [88, 137] on link "Dispatch View - Horizontal" at bounding box center [139, 139] width 222 height 17
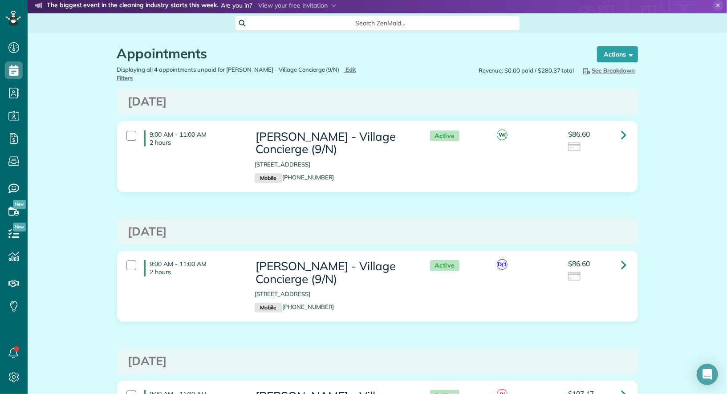
scroll to position [7, 0]
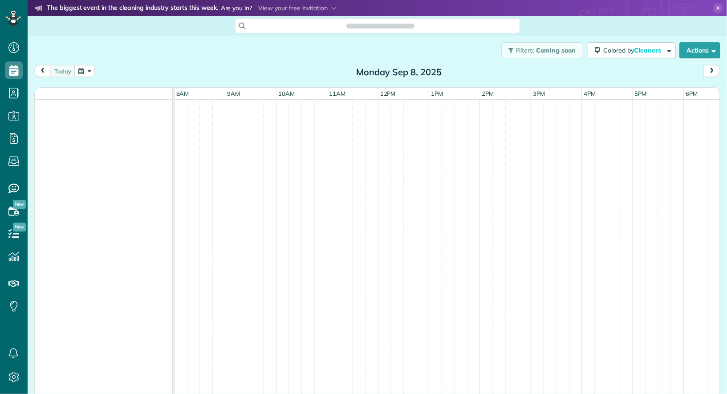
scroll to position [4, 4]
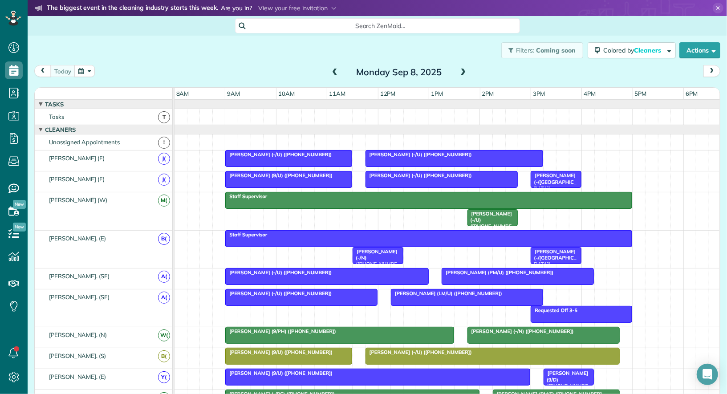
click at [337, 290] on div "[PERSON_NAME] (-/U) ([PHONE_NUMBER])" at bounding box center [301, 293] width 147 height 6
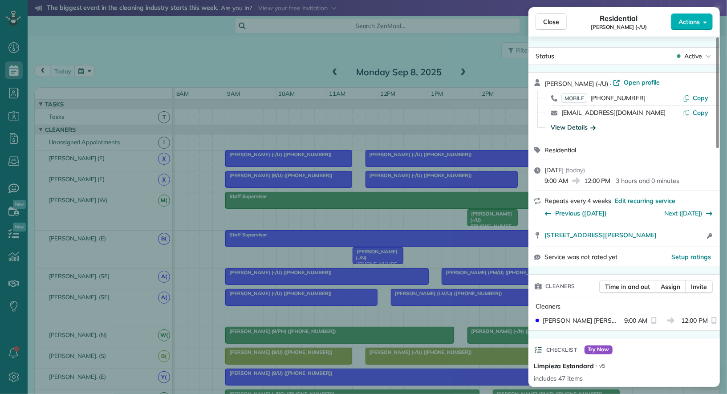
click at [585, 126] on div "View Details" at bounding box center [572, 127] width 45 height 9
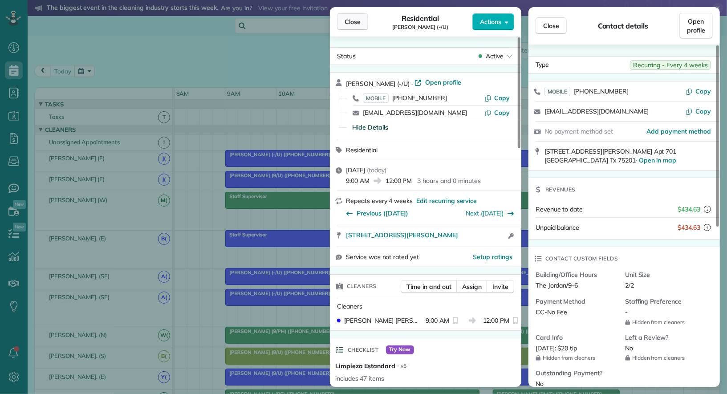
click at [352, 24] on span "Close" at bounding box center [352, 21] width 16 height 9
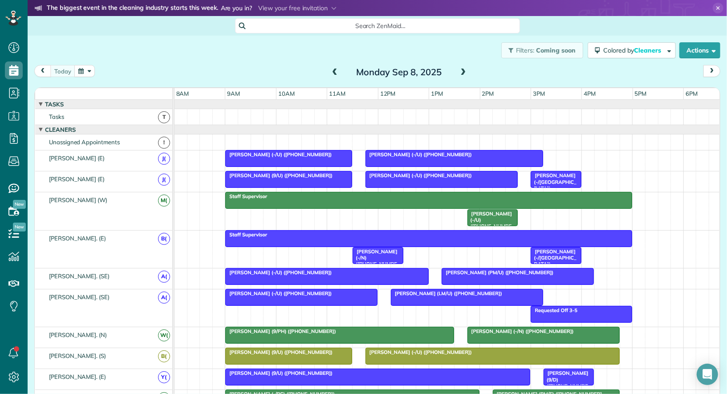
click at [465, 73] on span at bounding box center [463, 73] width 10 height 8
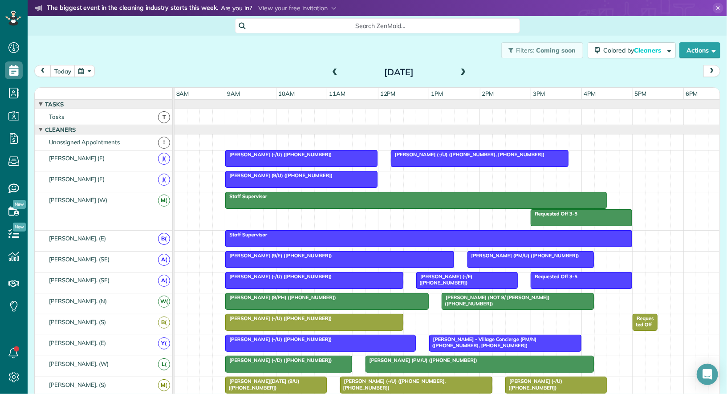
scroll to position [503, 0]
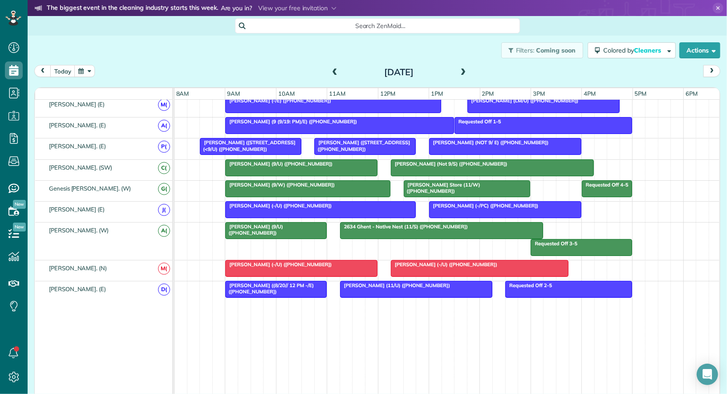
click at [550, 241] on div at bounding box center [581, 247] width 101 height 16
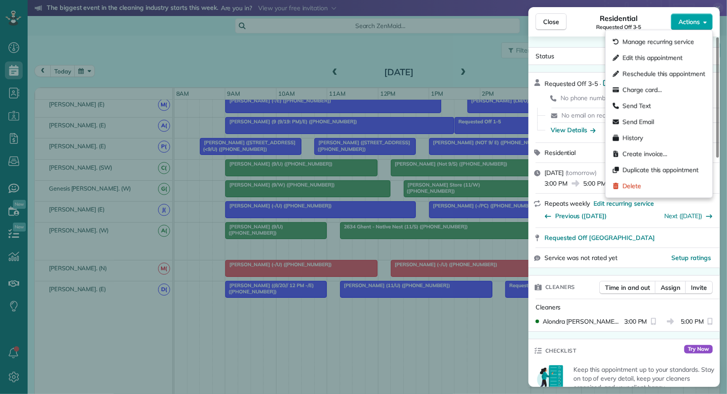
click at [683, 18] on span "Actions" at bounding box center [688, 21] width 21 height 9
click at [666, 186] on div "Delete" at bounding box center [659, 186] width 100 height 16
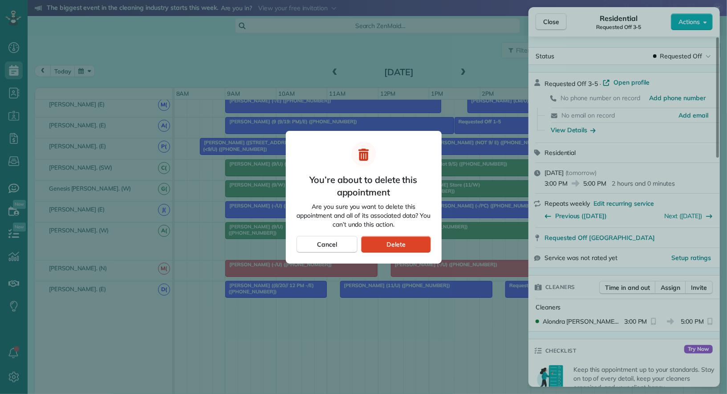
click at [391, 247] on span "Delete" at bounding box center [395, 244] width 19 height 9
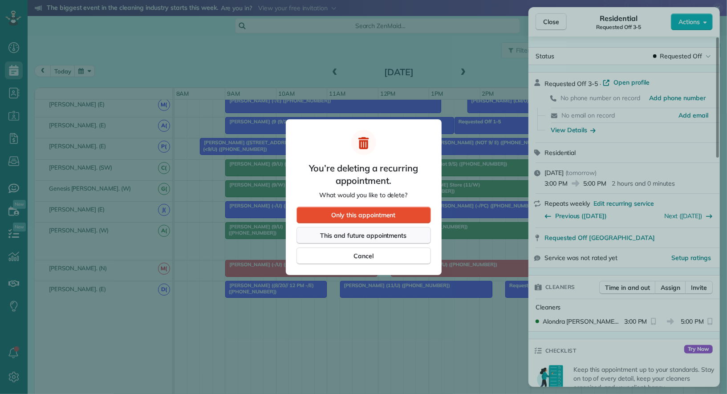
click at [389, 235] on span "This and future appointments" at bounding box center [363, 235] width 86 height 9
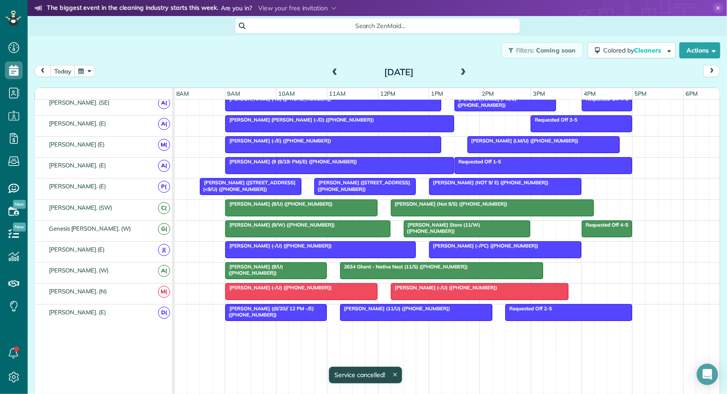
scroll to position [459, 0]
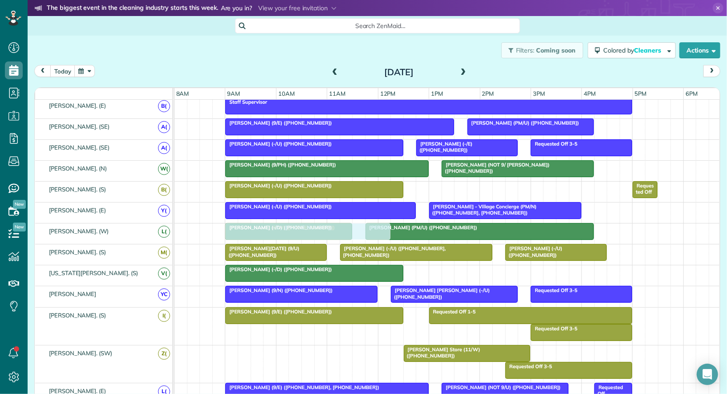
drag, startPoint x: 324, startPoint y: 348, endPoint x: 324, endPoint y: 227, distance: 121.5
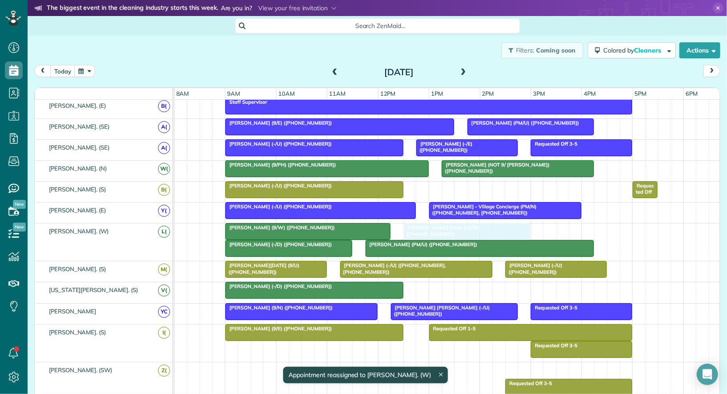
drag, startPoint x: 465, startPoint y: 370, endPoint x: 465, endPoint y: 243, distance: 126.8
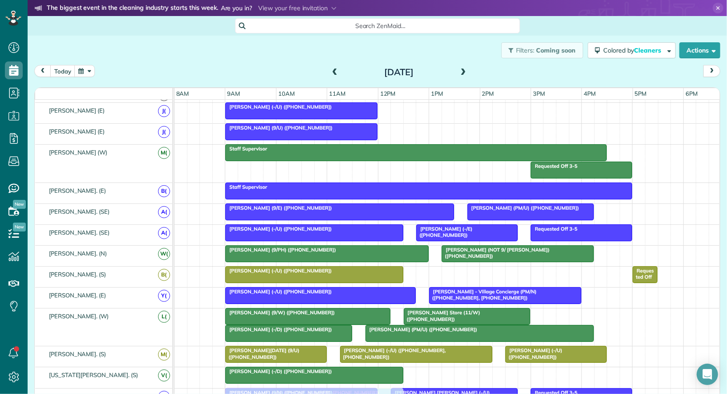
drag, startPoint x: 473, startPoint y: 112, endPoint x: 313, endPoint y: 388, distance: 318.8
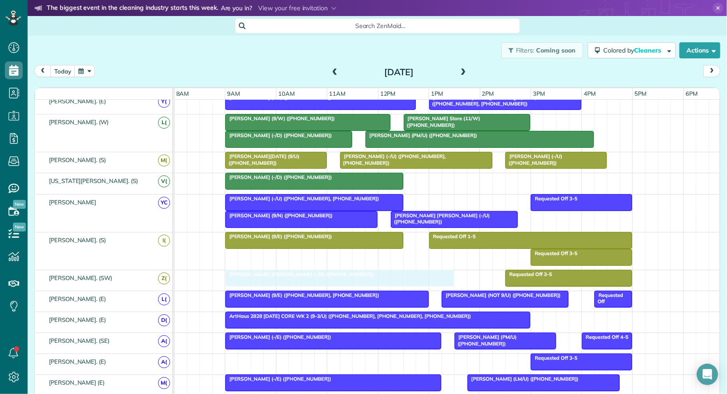
drag, startPoint x: 335, startPoint y: 352, endPoint x: 336, endPoint y: 275, distance: 77.4
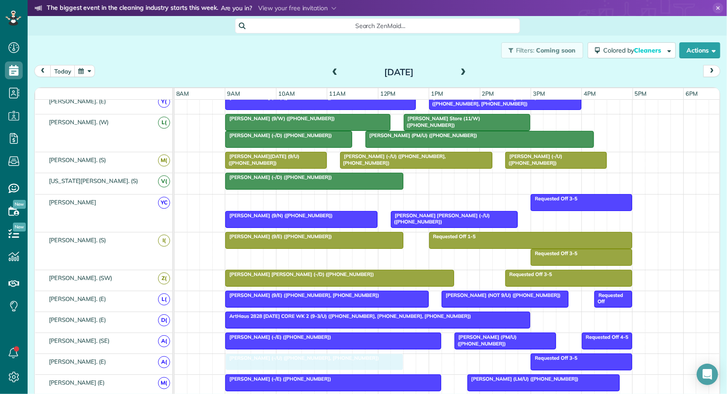
drag, startPoint x: 319, startPoint y: 194, endPoint x: 316, endPoint y: 358, distance: 164.2
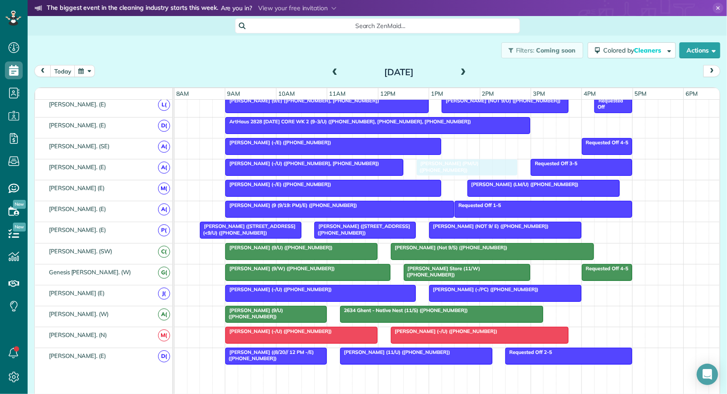
drag, startPoint x: 486, startPoint y: 140, endPoint x: 449, endPoint y: 172, distance: 49.2
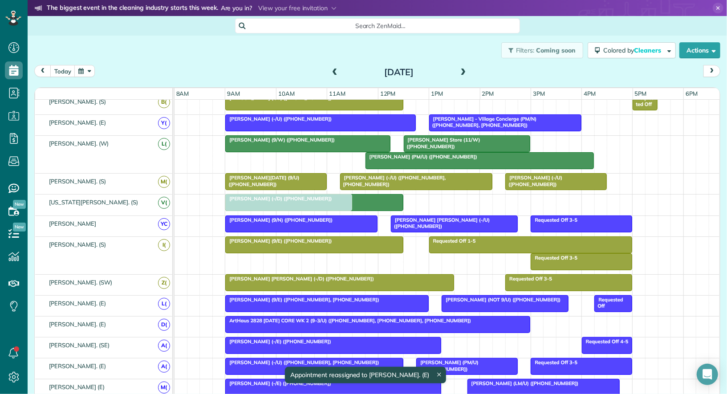
drag, startPoint x: 331, startPoint y: 156, endPoint x: 332, endPoint y: 199, distance: 42.7
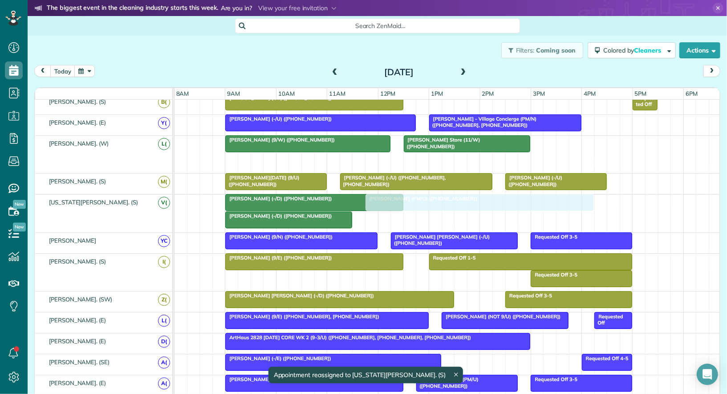
drag, startPoint x: 406, startPoint y: 160, endPoint x: 406, endPoint y: 214, distance: 53.8
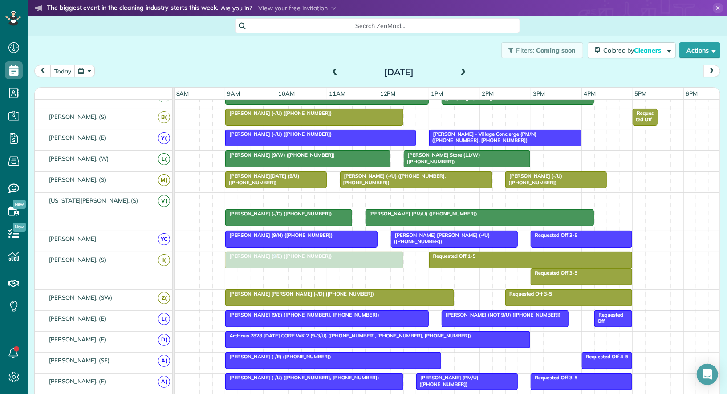
drag, startPoint x: 352, startPoint y: 198, endPoint x: 347, endPoint y: 256, distance: 58.1
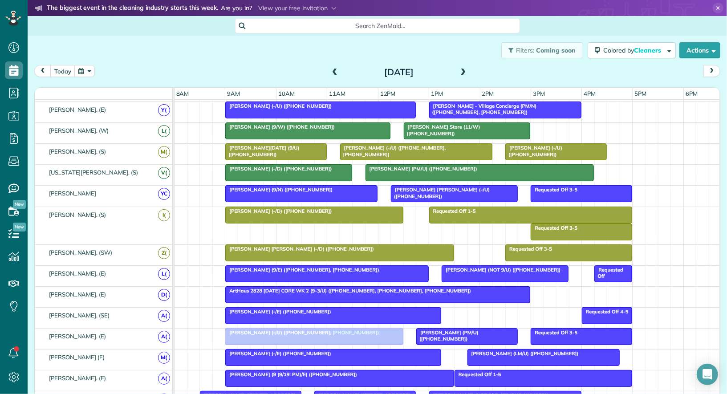
drag, startPoint x: 301, startPoint y: 230, endPoint x: 298, endPoint y: 329, distance: 99.7
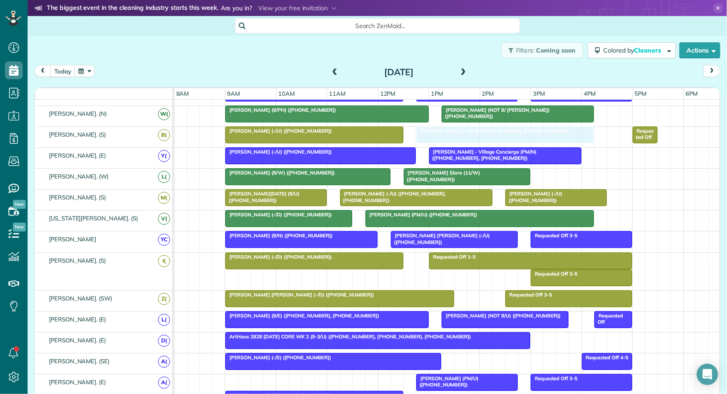
drag, startPoint x: 279, startPoint y: 308, endPoint x: 465, endPoint y: 132, distance: 256.9
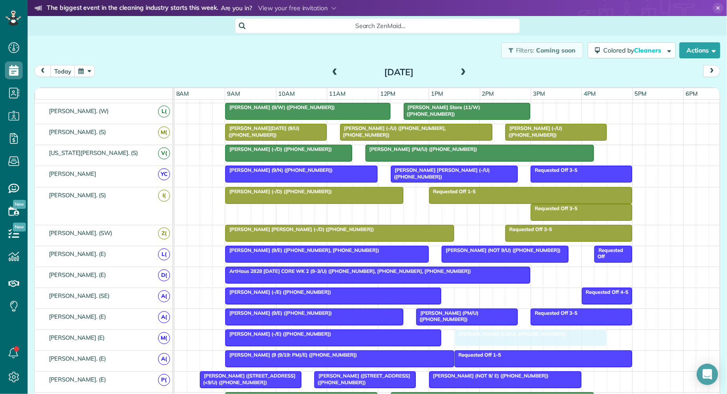
drag, startPoint x: 489, startPoint y: 330, endPoint x: 477, endPoint y: 330, distance: 11.1
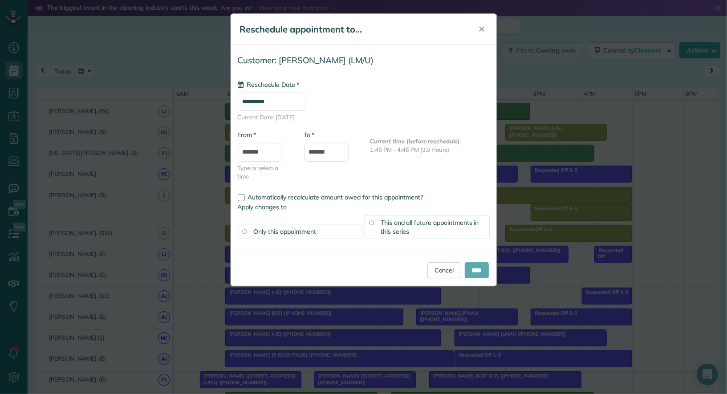
type input "**********"
click at [477, 263] on input "****" at bounding box center [477, 270] width 24 height 16
